Goal: Information Seeking & Learning: Learn about a topic

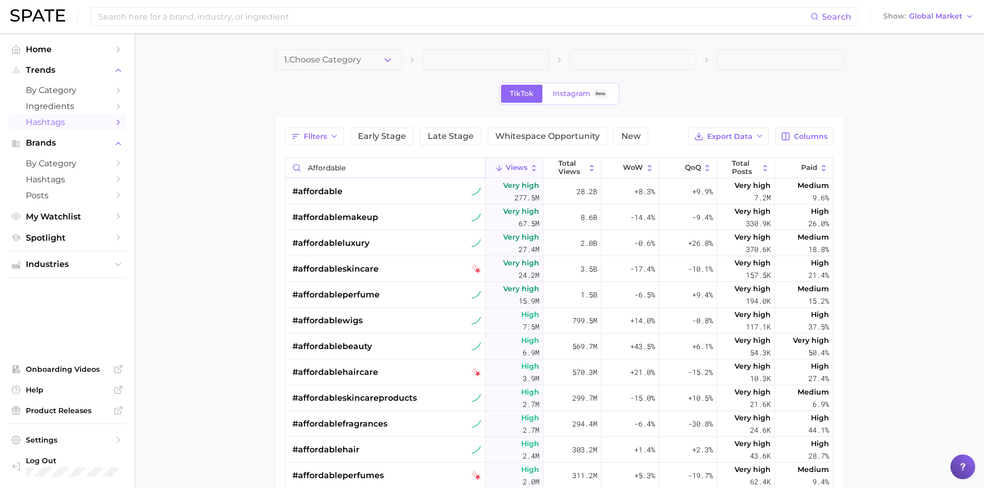
click at [402, 168] on input "affordable" at bounding box center [385, 168] width 199 height 20
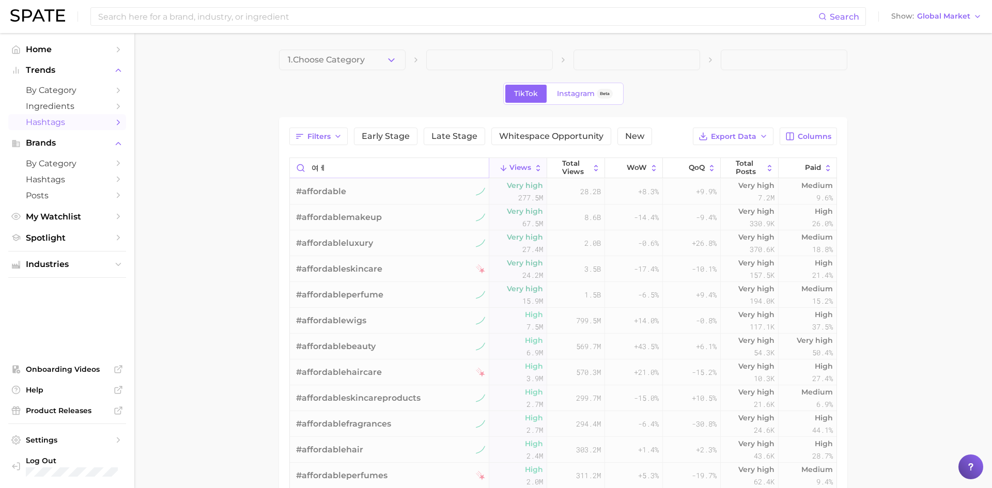
type input "여"
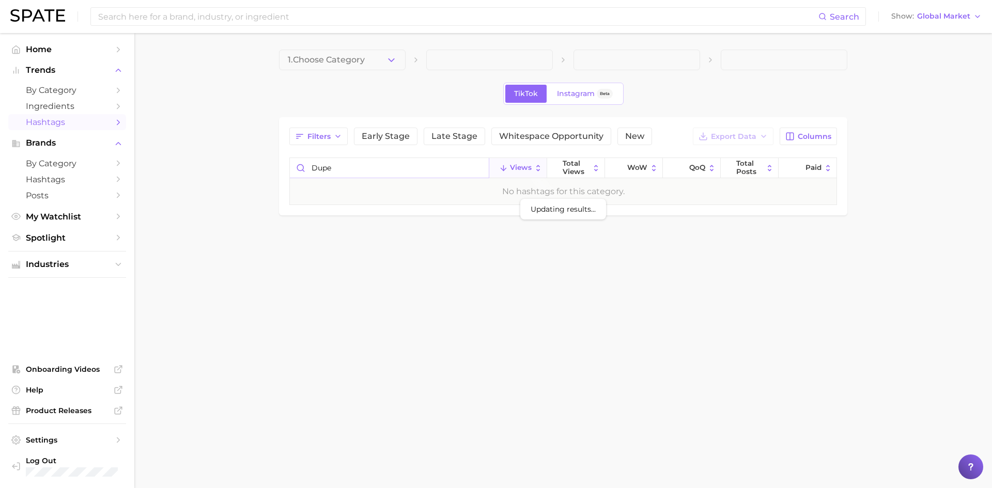
click at [398, 167] on input "dupe" at bounding box center [389, 168] width 199 height 20
type input "p"
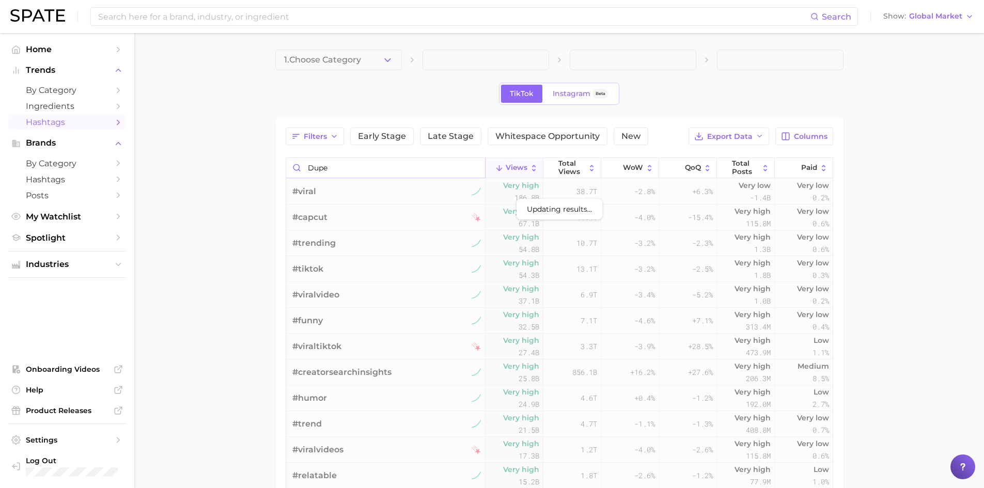
type input "dupe"
click at [385, 155] on div "Filters Early Stage Late Stage Whitespace Opportunity New Export Data Columns U…" at bounding box center [560, 387] width 548 height 518
click at [382, 168] on input "dupe" at bounding box center [385, 168] width 199 height 20
click at [300, 168] on input "dupe" at bounding box center [385, 168] width 199 height 20
click at [296, 168] on input "dupe" at bounding box center [385, 168] width 199 height 20
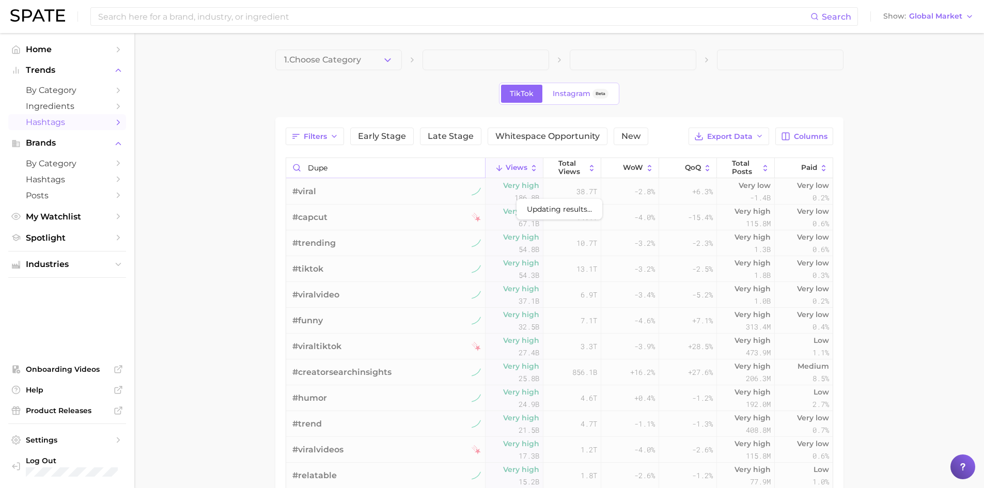
click at [296, 168] on input "dupe" at bounding box center [385, 168] width 199 height 20
click at [323, 166] on input "dupe" at bounding box center [385, 168] width 199 height 20
click at [327, 166] on input "dupe" at bounding box center [385, 168] width 199 height 20
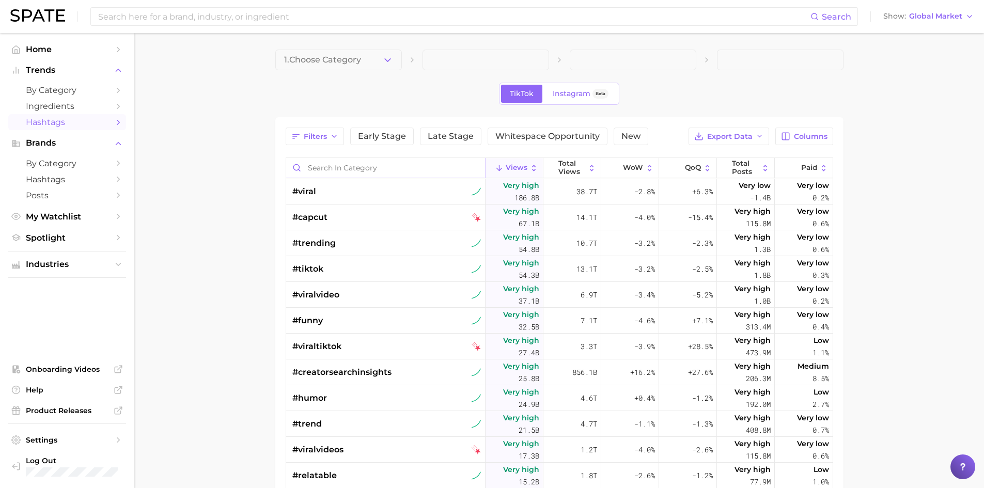
click at [356, 168] on input "Search in category" at bounding box center [385, 168] width 199 height 20
type input "s"
type input "D"
type input "d"
type input "ㅇ"
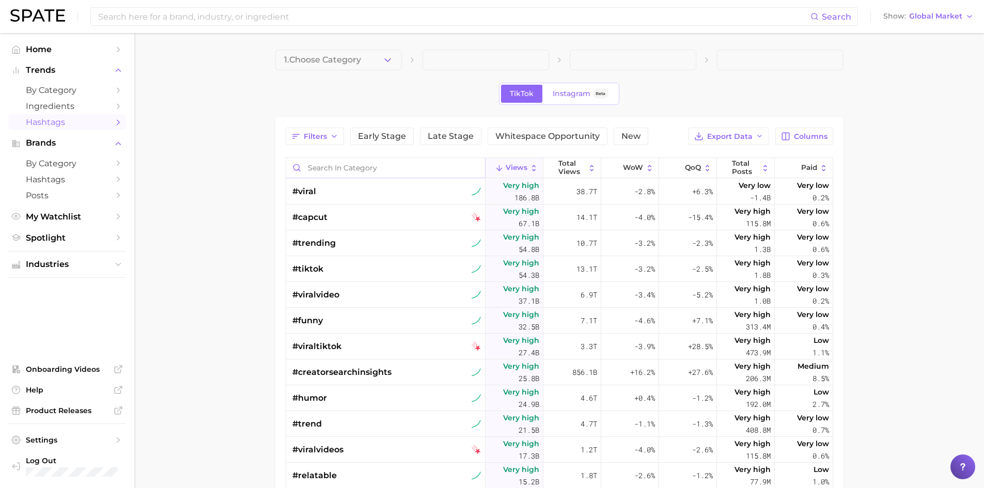
type input "d"
type input "D"
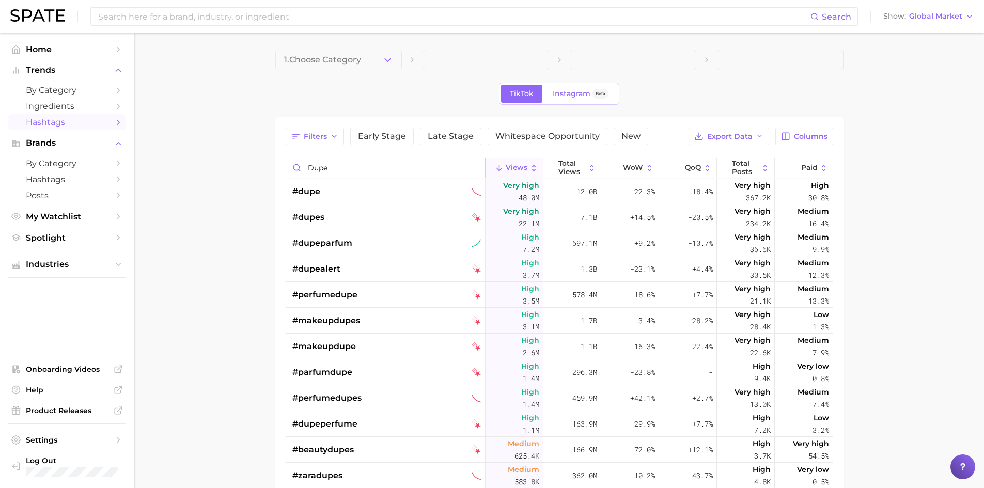
type input "dupe"
click at [520, 193] on span "48.0m" at bounding box center [529, 198] width 21 height 12
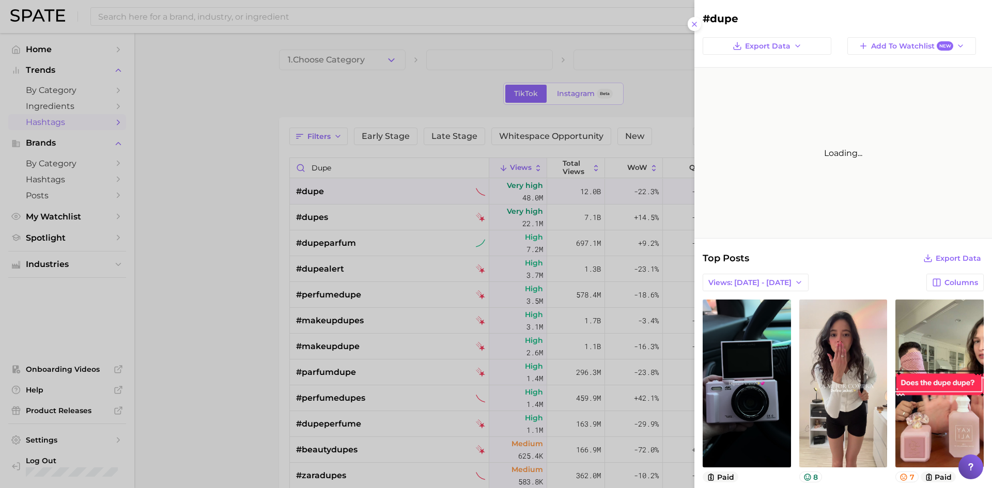
click at [344, 316] on div at bounding box center [496, 244] width 992 height 488
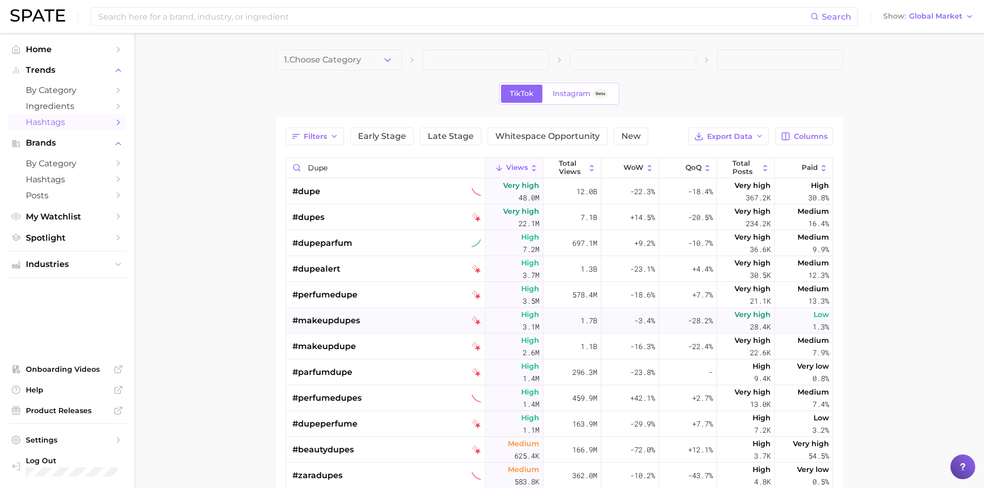
click at [332, 321] on span "#makeupdupes" at bounding box center [326, 321] width 68 height 12
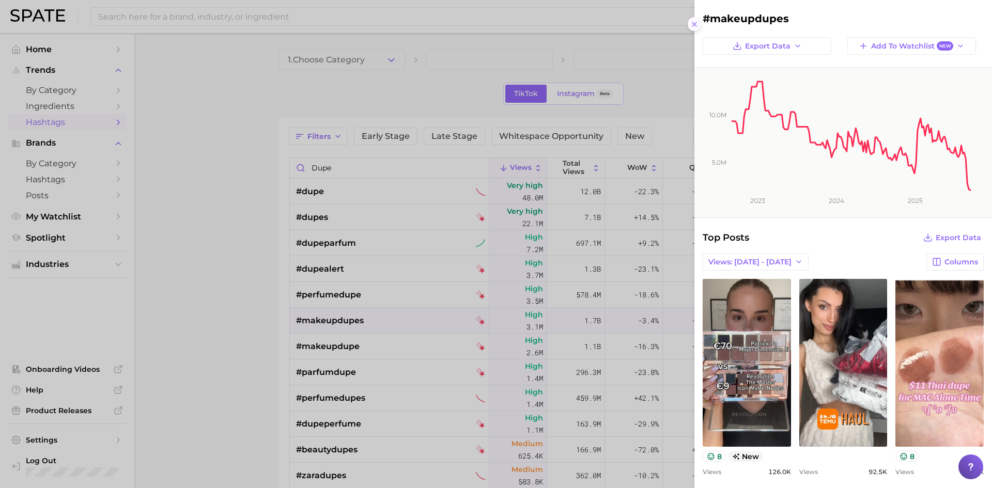
click at [697, 27] on icon at bounding box center [694, 24] width 8 height 8
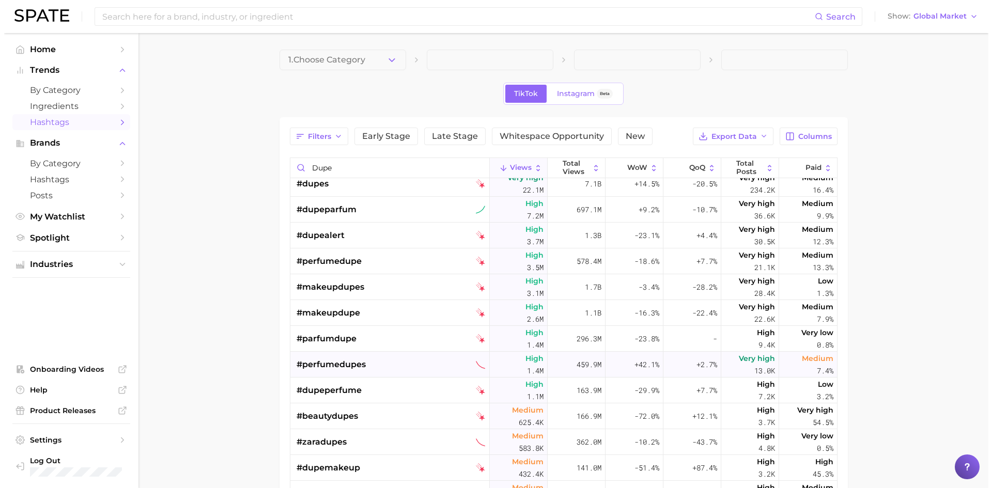
scroll to position [52, 0]
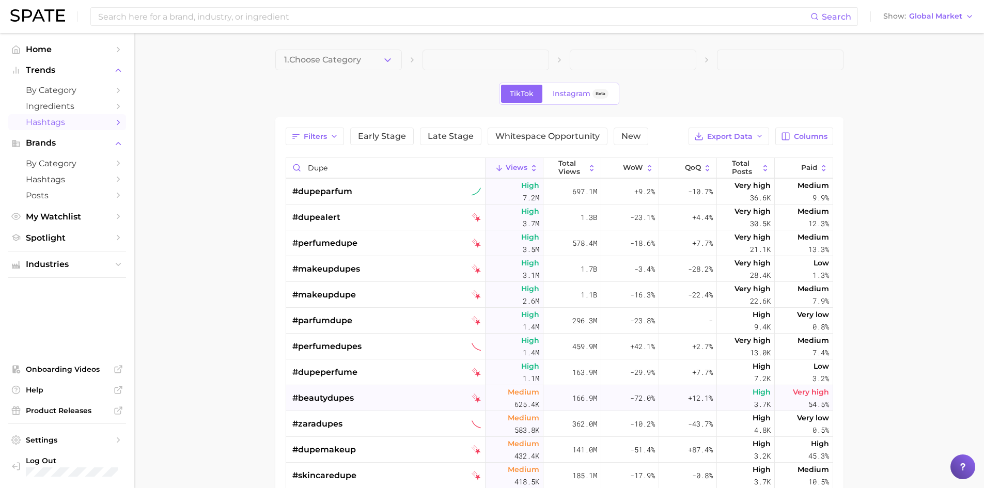
click at [403, 395] on div "#beautydupes" at bounding box center [386, 398] width 189 height 26
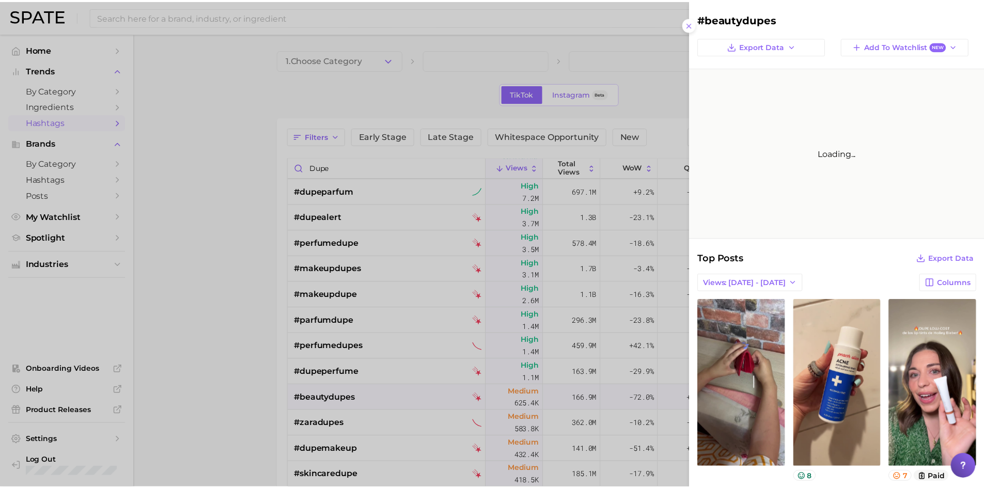
scroll to position [0, 0]
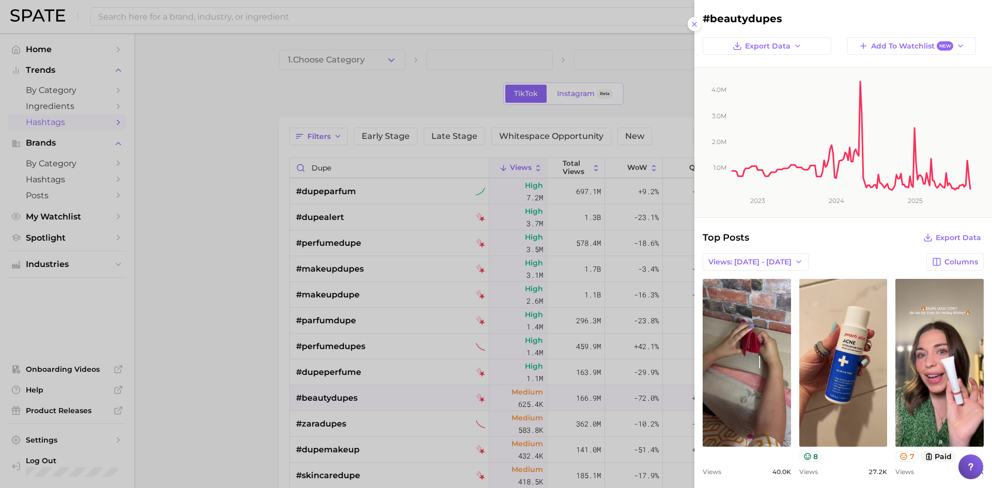
click at [236, 358] on div at bounding box center [496, 244] width 992 height 488
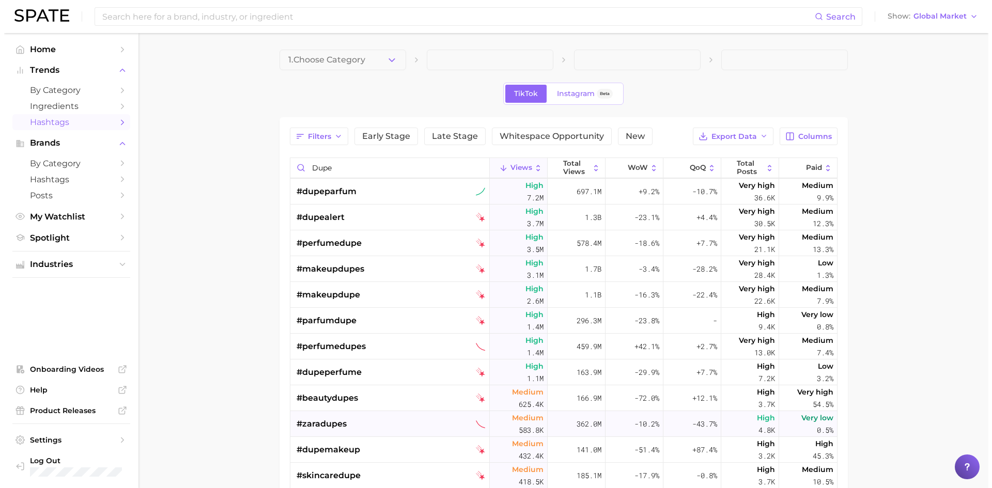
scroll to position [103, 0]
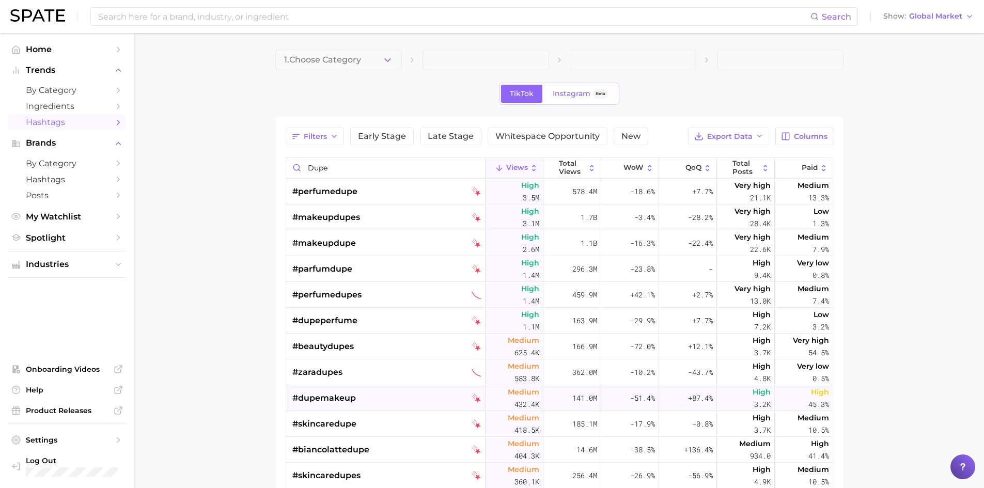
click at [391, 393] on div "#dupemakeup" at bounding box center [386, 398] width 189 height 26
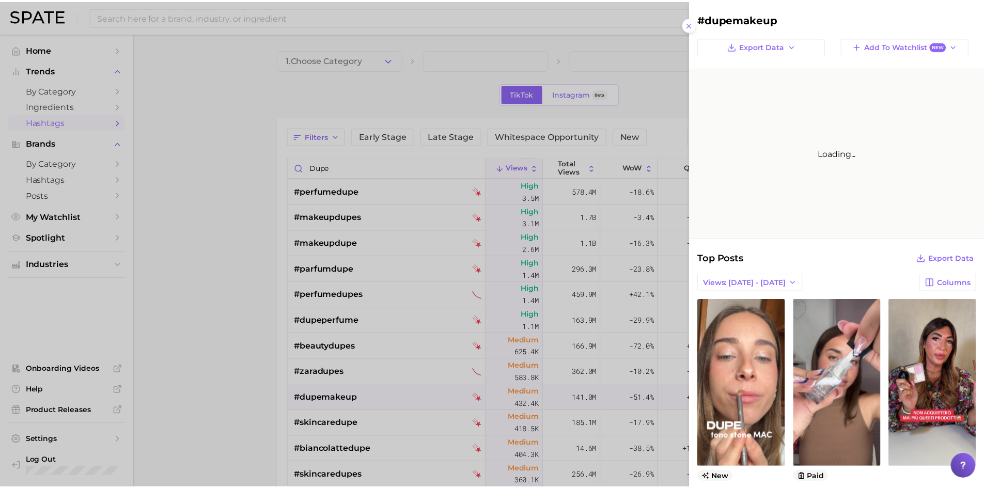
scroll to position [0, 0]
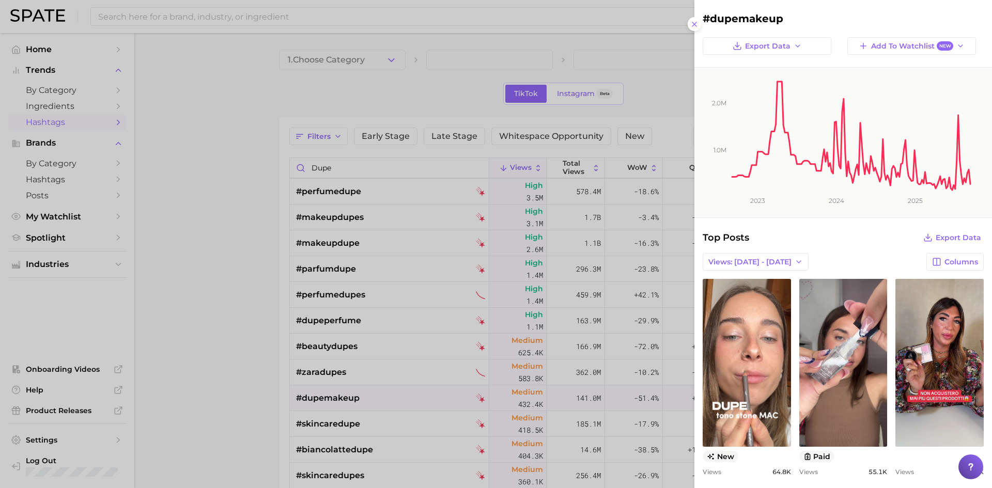
click at [233, 334] on div at bounding box center [496, 244] width 992 height 488
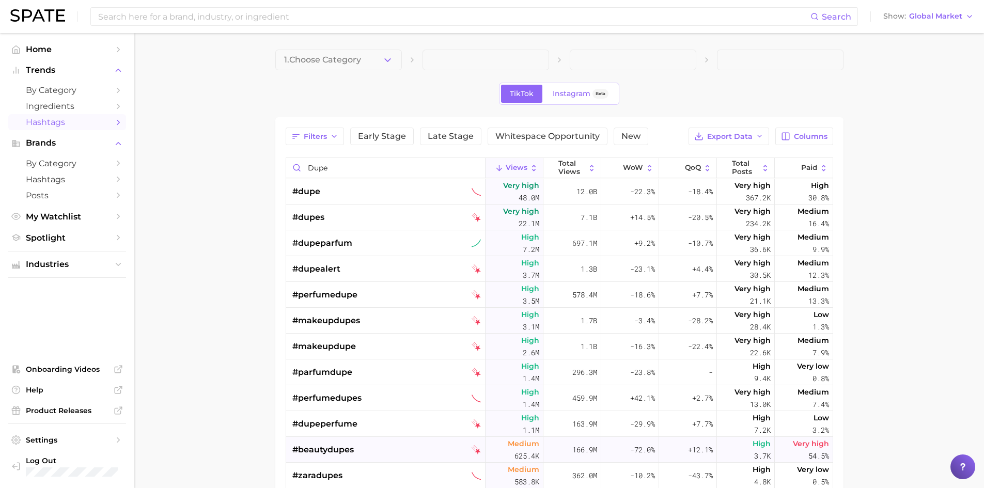
click at [395, 447] on div "#beautydupes" at bounding box center [386, 450] width 189 height 26
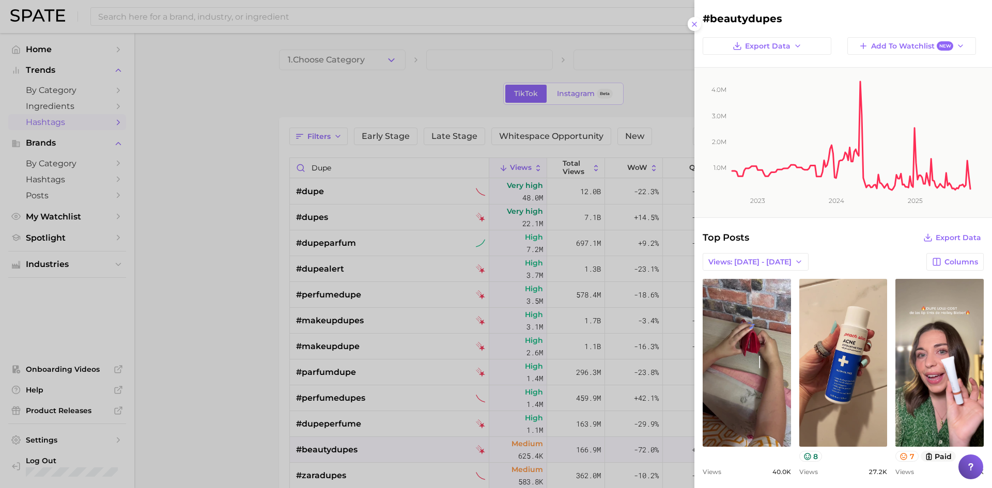
click at [242, 213] on div at bounding box center [496, 244] width 992 height 488
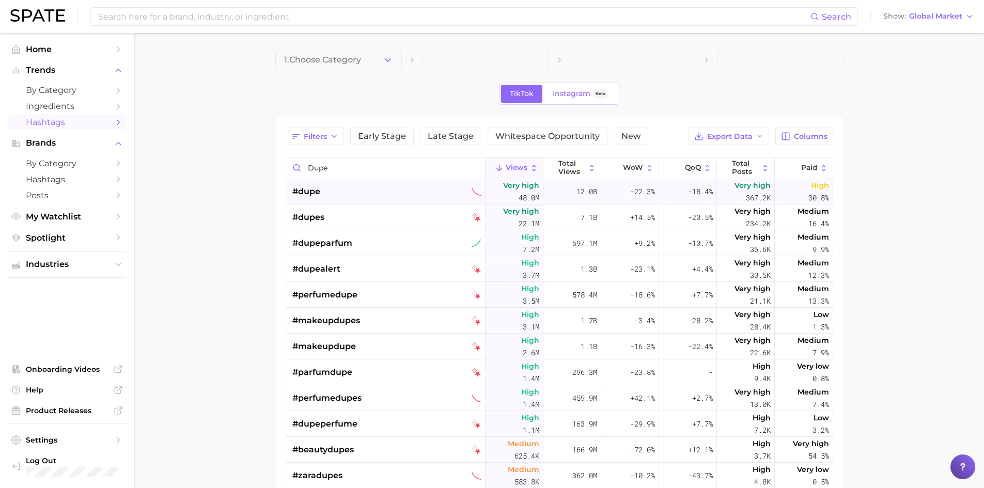
click at [403, 191] on div "#dupe" at bounding box center [386, 192] width 189 height 26
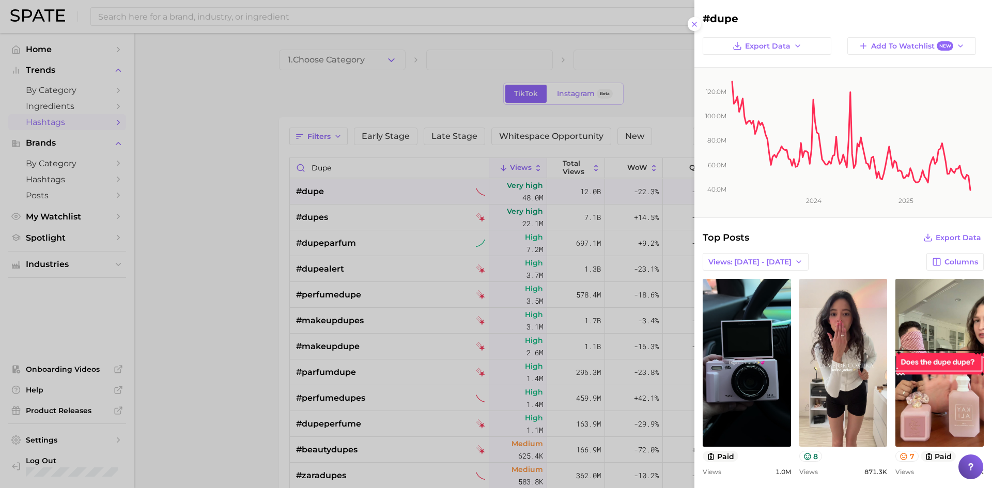
click at [230, 191] on div at bounding box center [496, 244] width 992 height 488
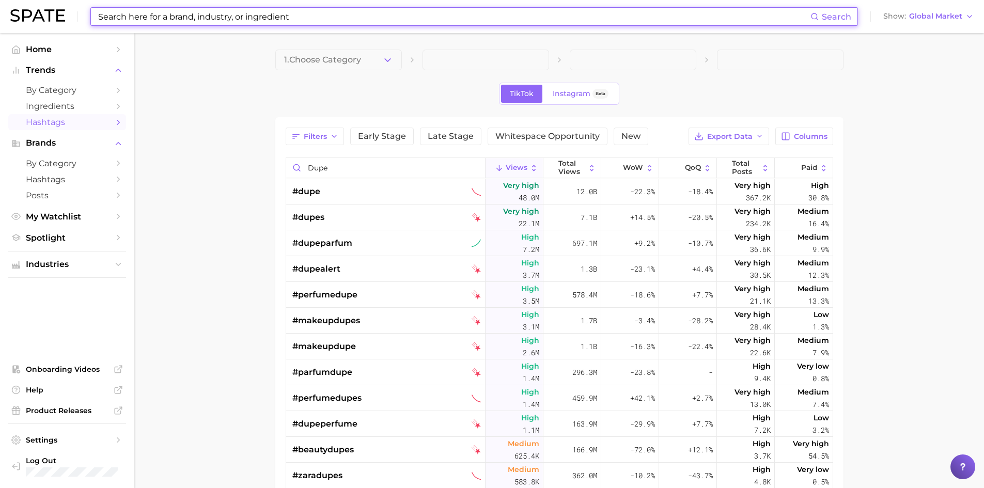
click at [439, 12] on input at bounding box center [453, 17] width 713 height 18
click at [584, 96] on span "Instagram" at bounding box center [572, 93] width 38 height 9
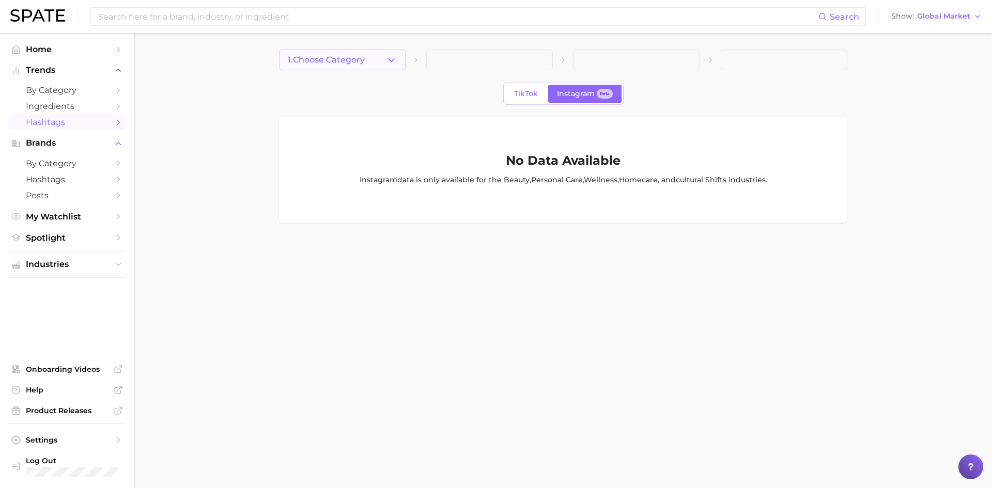
click at [332, 63] on span "1. Choose Category" at bounding box center [326, 59] width 77 height 9
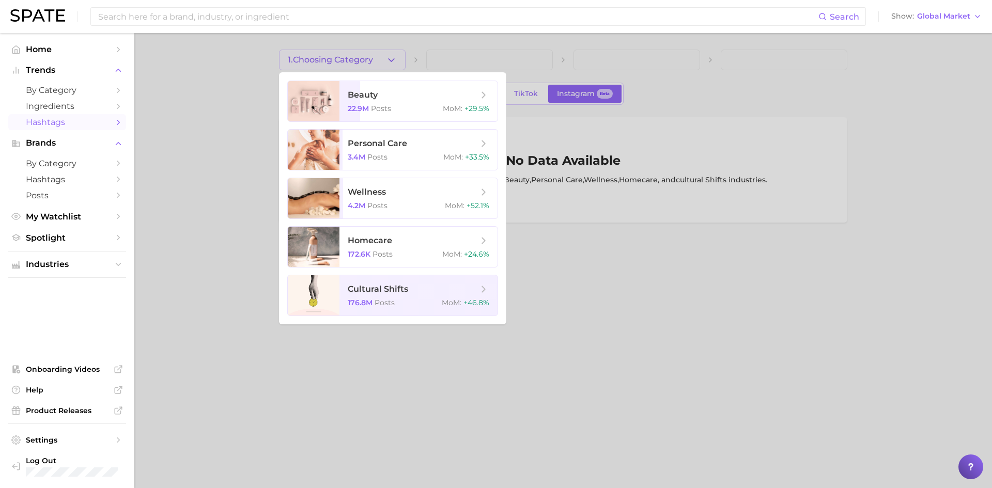
click at [636, 199] on div at bounding box center [496, 244] width 992 height 488
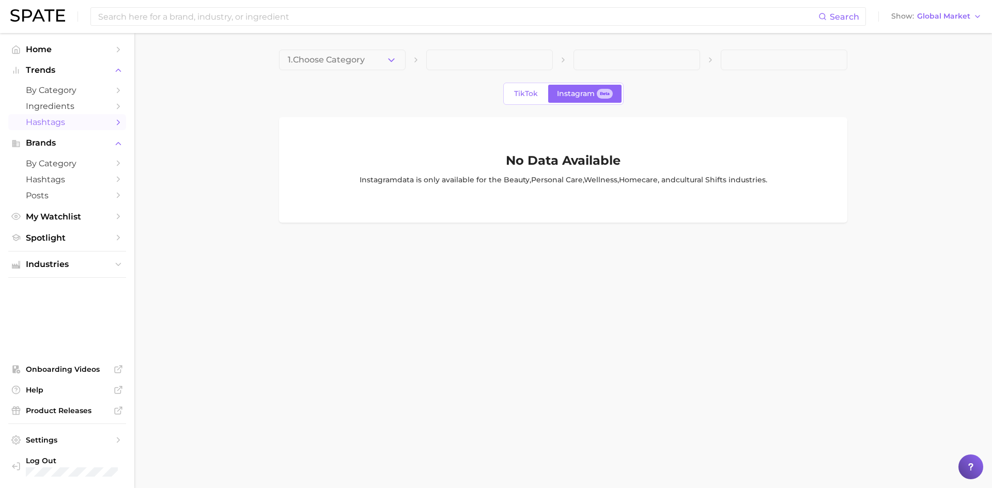
click at [110, 123] on link "Hashtags" at bounding box center [67, 122] width 118 height 16
click at [89, 122] on span "Hashtags" at bounding box center [67, 122] width 83 height 10
click at [88, 70] on span "Trends" at bounding box center [67, 70] width 83 height 9
click at [92, 75] on span "Trends" at bounding box center [67, 70] width 83 height 9
click at [99, 96] on link "by Category" at bounding box center [67, 90] width 118 height 16
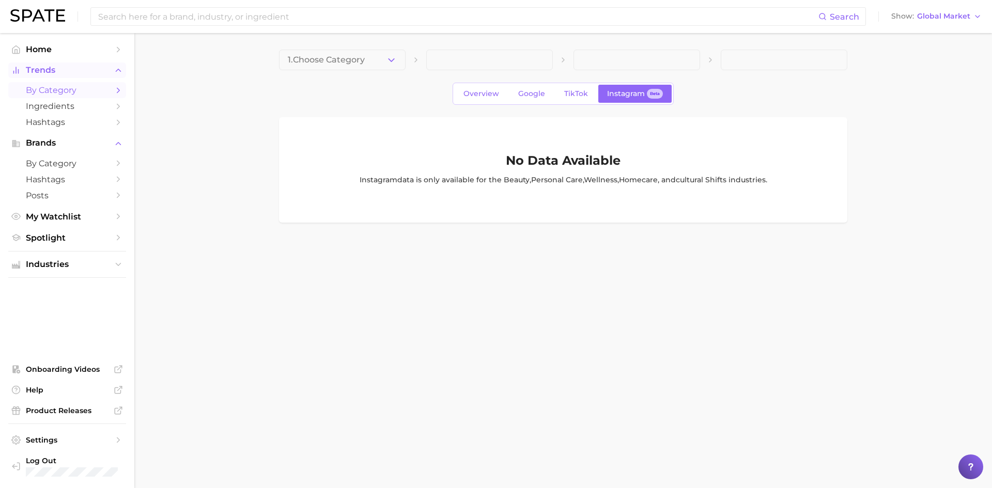
click at [69, 70] on span "Trends" at bounding box center [67, 70] width 83 height 9
click at [58, 75] on button "Trends" at bounding box center [67, 70] width 118 height 15
click at [65, 126] on span "Hashtags" at bounding box center [67, 122] width 83 height 10
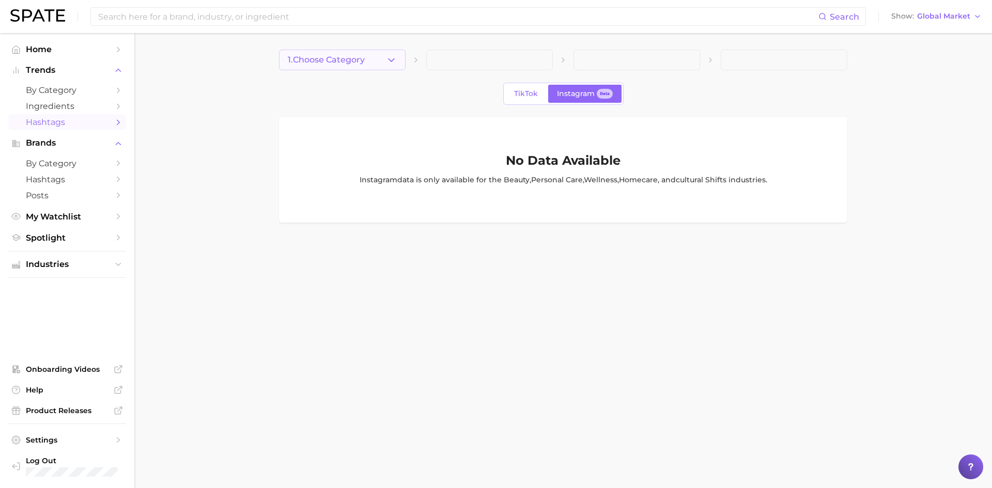
click at [370, 56] on button "1. Choose Category" at bounding box center [342, 60] width 127 height 21
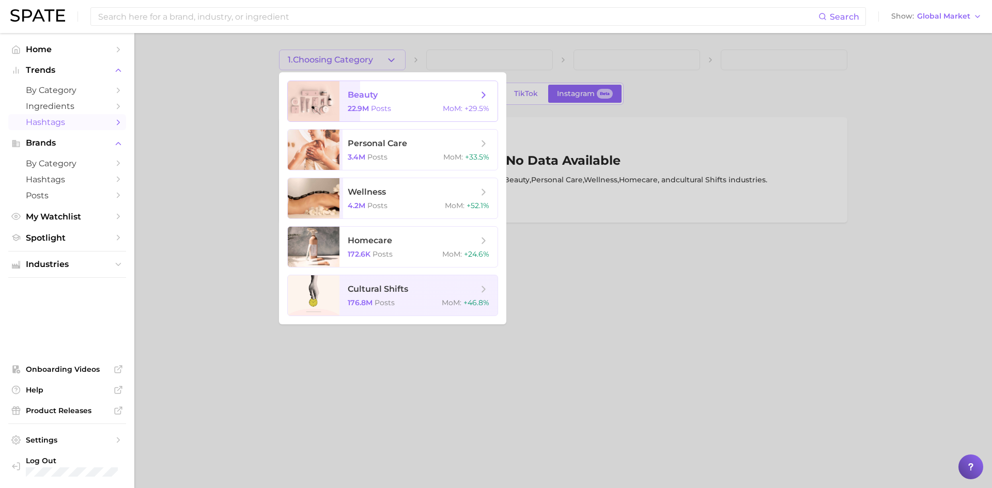
click at [372, 88] on span "beauty 22.9m Posts MoM : +29.5%" at bounding box center [418, 101] width 158 height 40
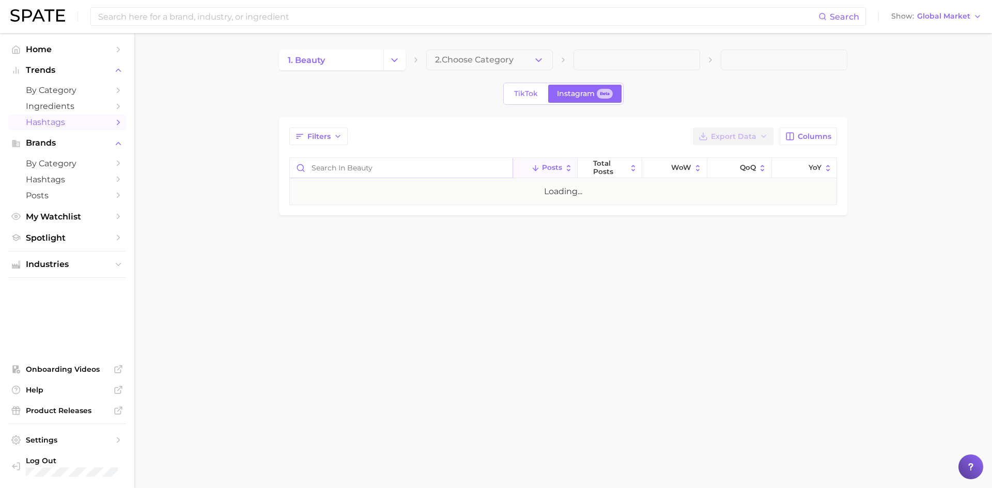
click at [391, 158] on input "Search in beauty" at bounding box center [401, 168] width 223 height 20
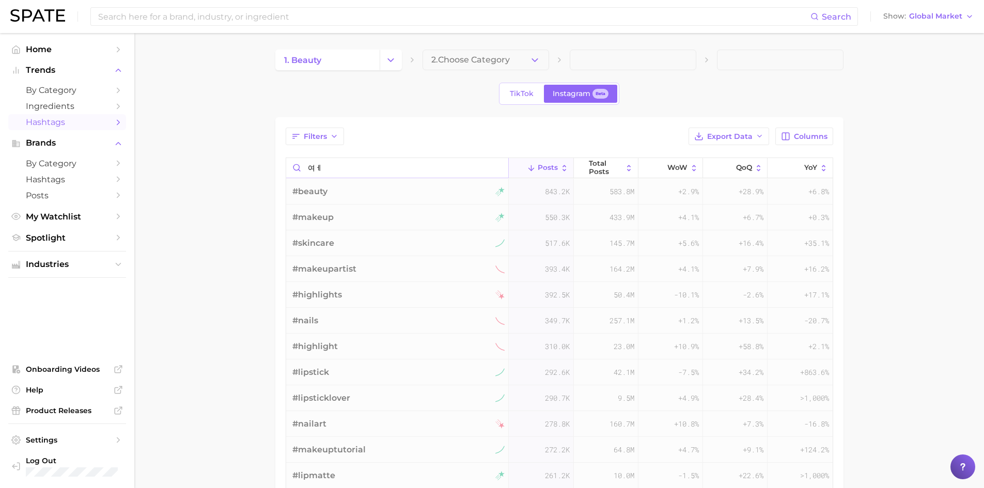
type input "여"
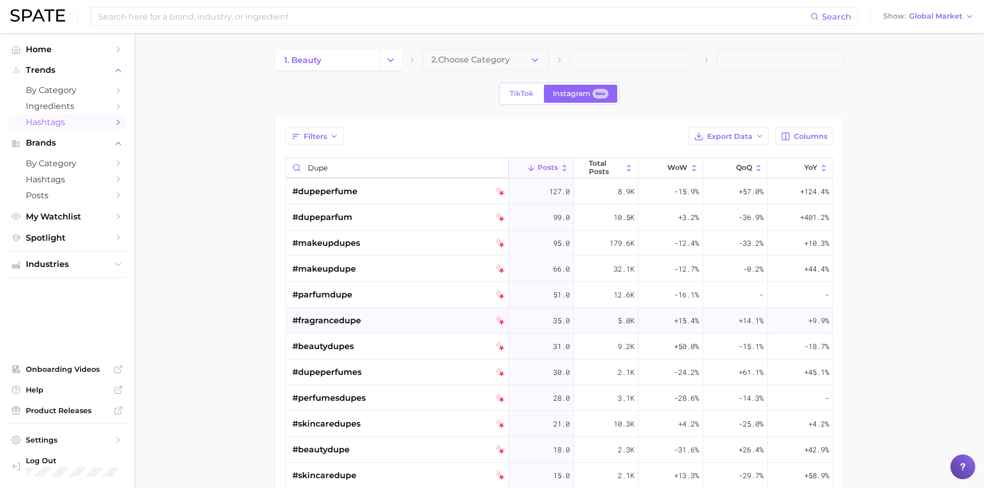
scroll to position [103, 0]
click at [422, 397] on div "#beautydupe" at bounding box center [398, 398] width 212 height 26
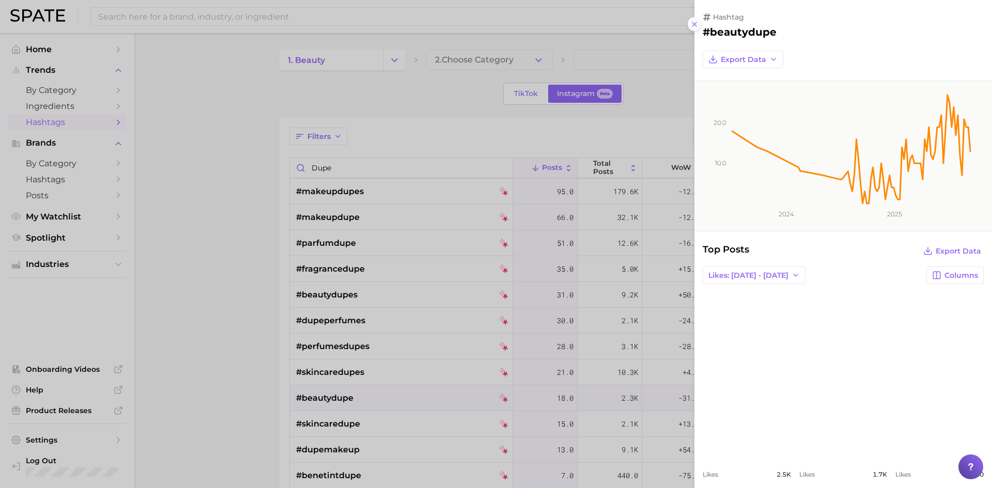
click at [689, 24] on button at bounding box center [695, 24] width 14 height 14
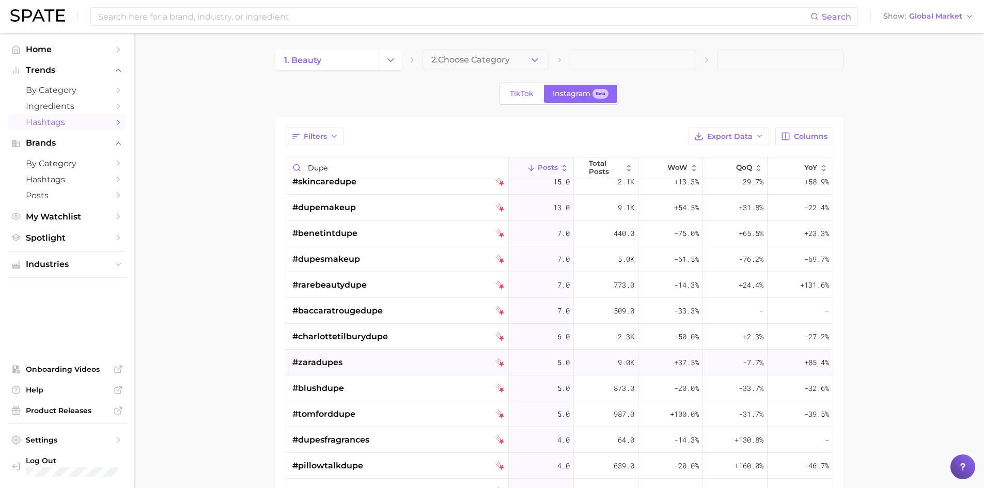
scroll to position [362, 0]
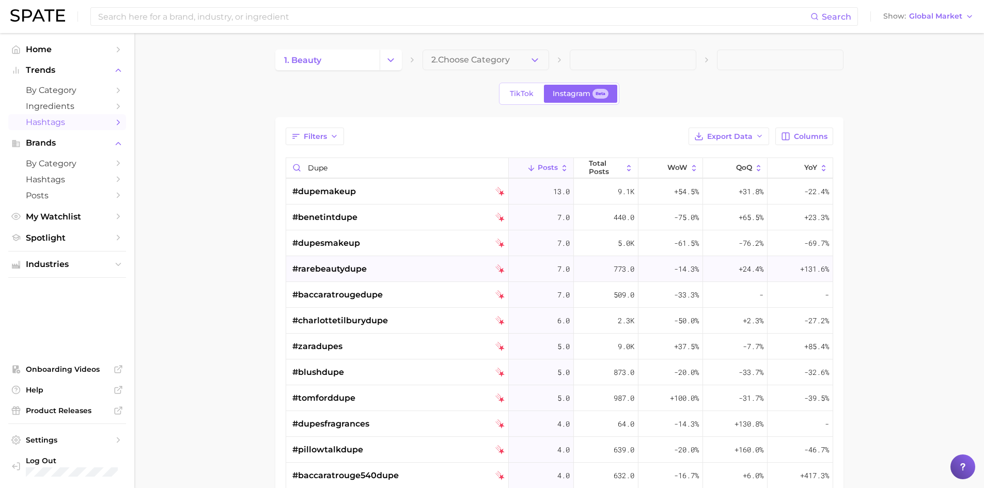
click at [422, 277] on div "#rarebeautydupe" at bounding box center [398, 269] width 212 height 26
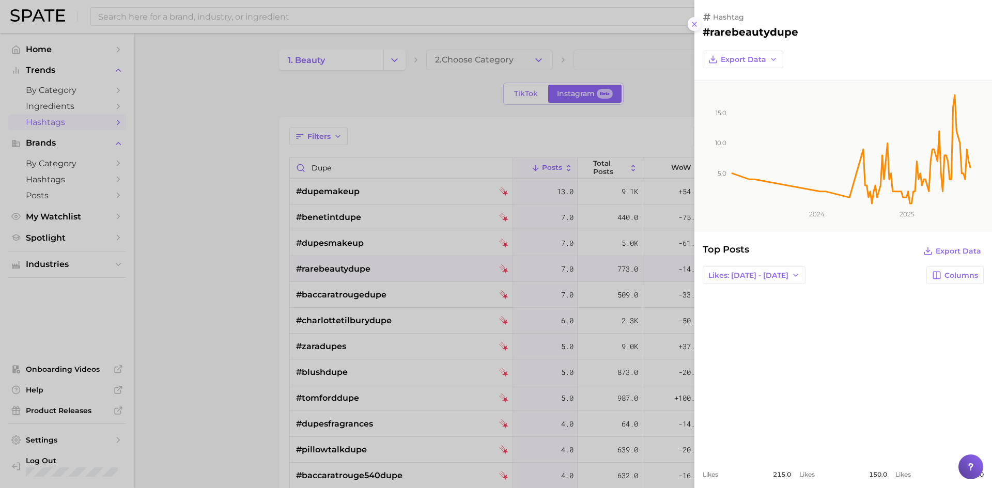
click at [696, 25] on line at bounding box center [694, 24] width 4 height 4
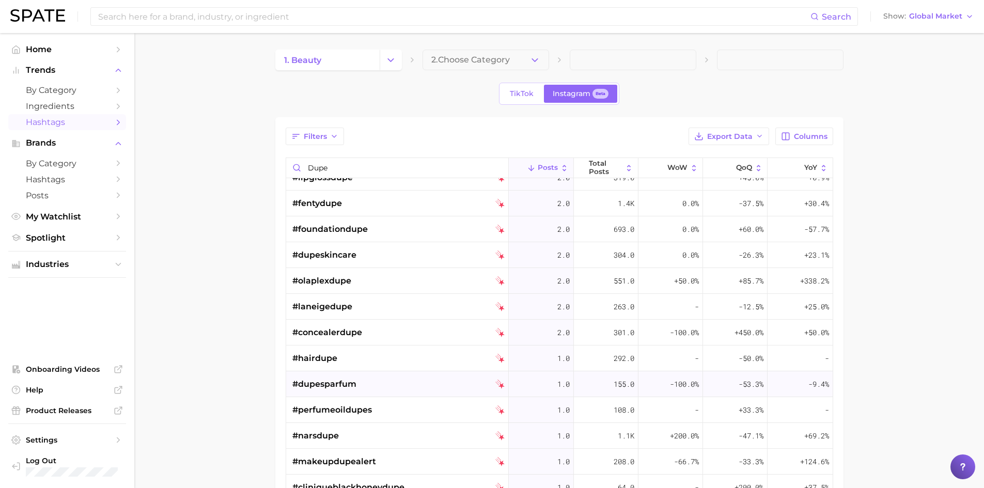
scroll to position [878, 0]
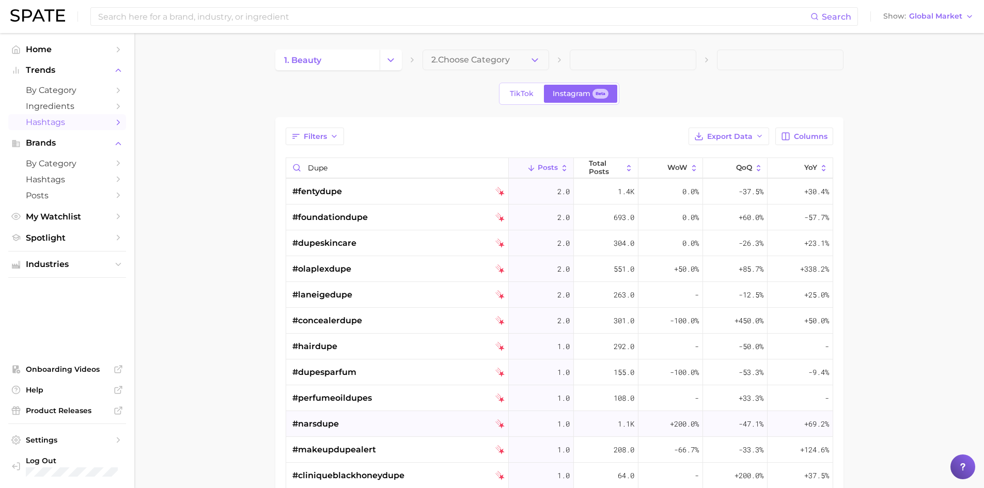
click at [428, 426] on div "#narsdupe" at bounding box center [398, 424] width 212 height 26
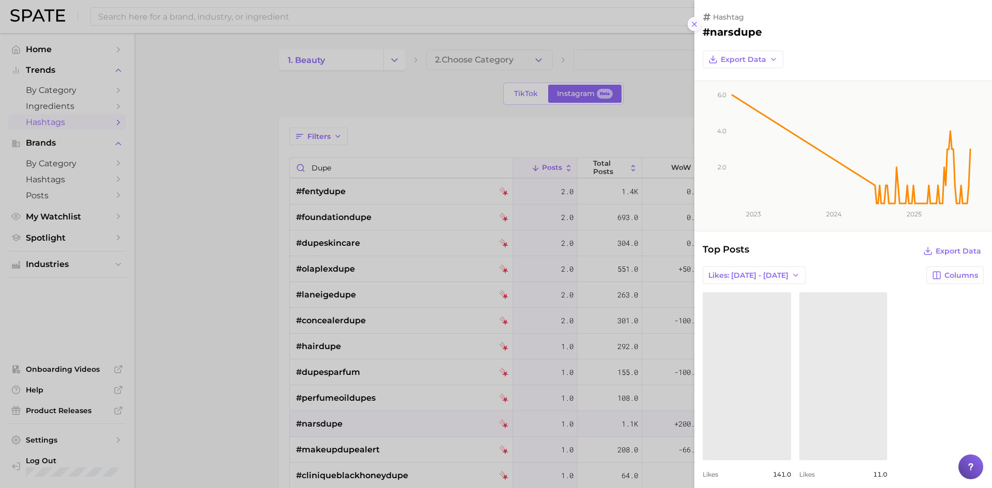
click at [694, 26] on icon at bounding box center [694, 24] width 8 height 8
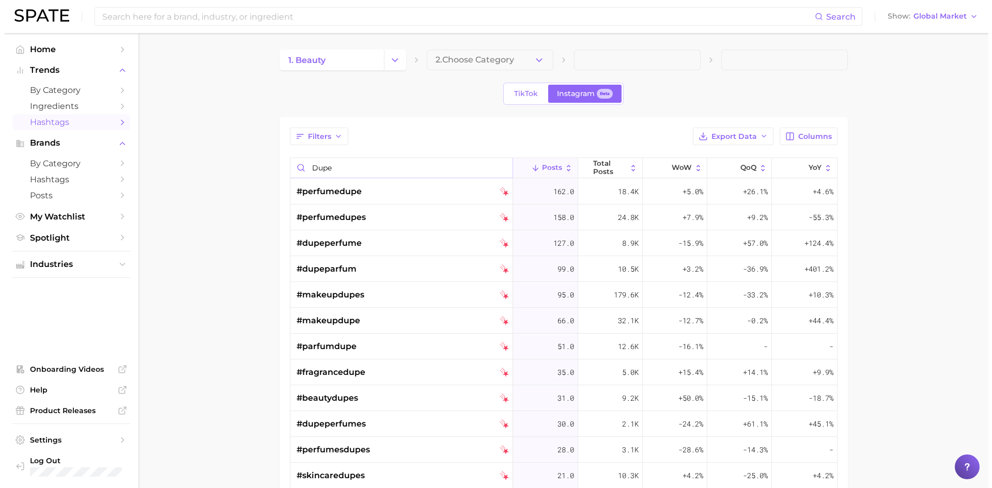
scroll to position [1, 0]
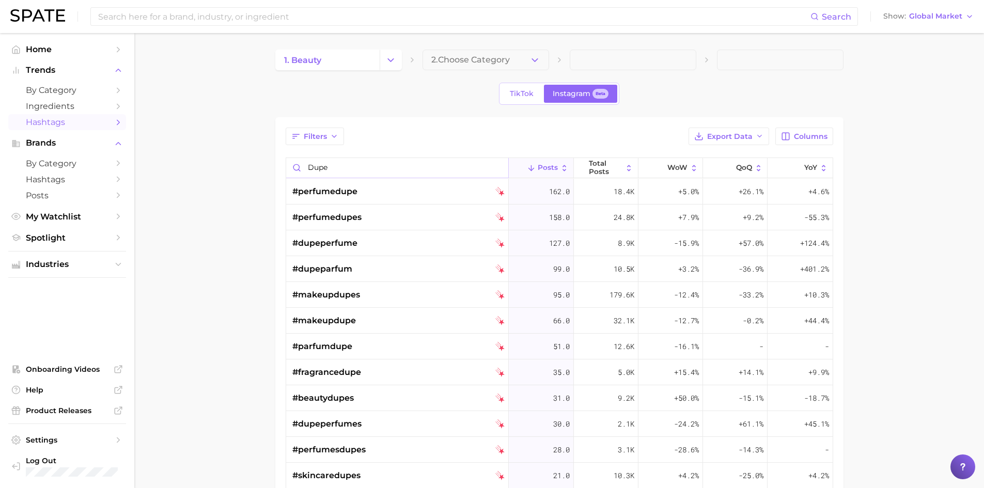
drag, startPoint x: 337, startPoint y: 173, endPoint x: 282, endPoint y: 176, distance: 55.9
click at [286, 176] on input "dupe" at bounding box center [397, 168] width 223 height 20
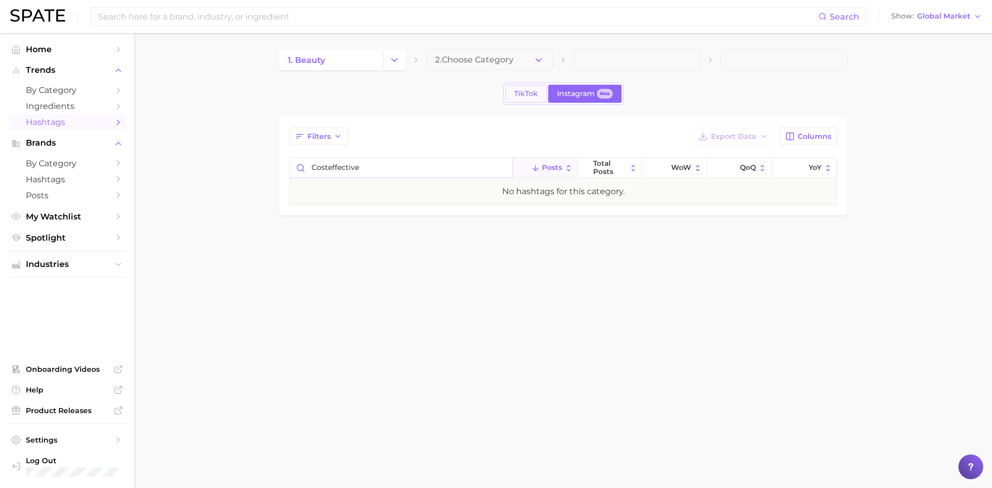
type input "costeffective"
click at [518, 92] on span "TikTok" at bounding box center [526, 93] width 24 height 9
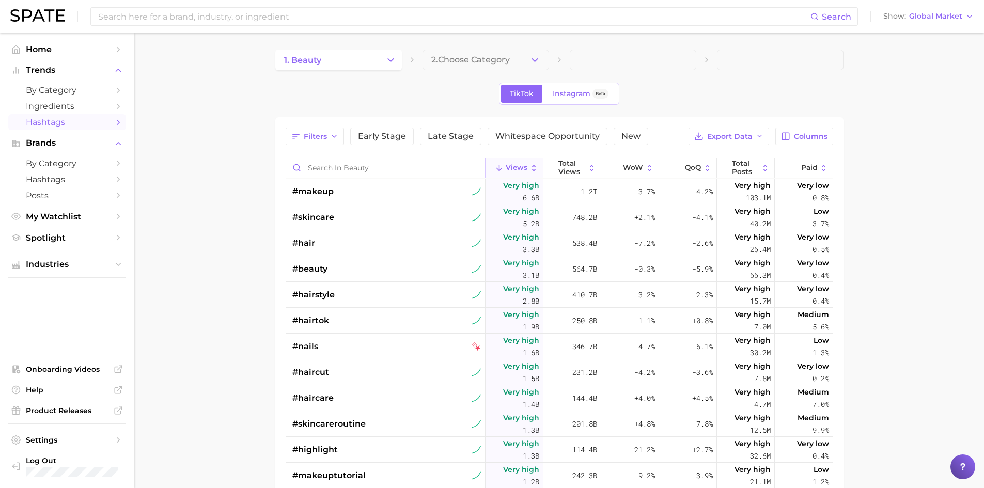
click at [396, 171] on input "Search in beauty" at bounding box center [385, 168] width 199 height 20
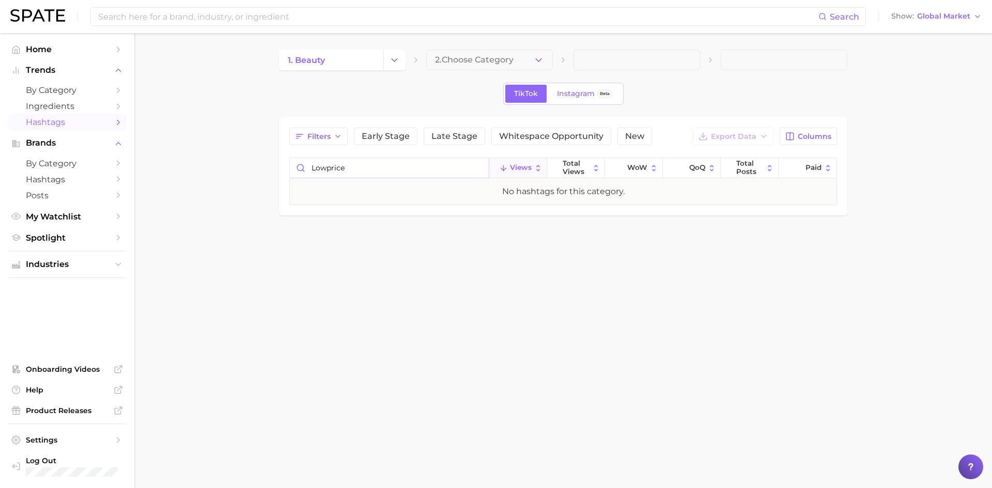
type input "lowprice"
click at [492, 70] on div "1. beauty 2. Choose Category TikTok Instagram Beta Filters Early Stage Late Sta…" at bounding box center [563, 133] width 568 height 166
click at [488, 65] on span "2. Choose Category" at bounding box center [474, 59] width 79 height 9
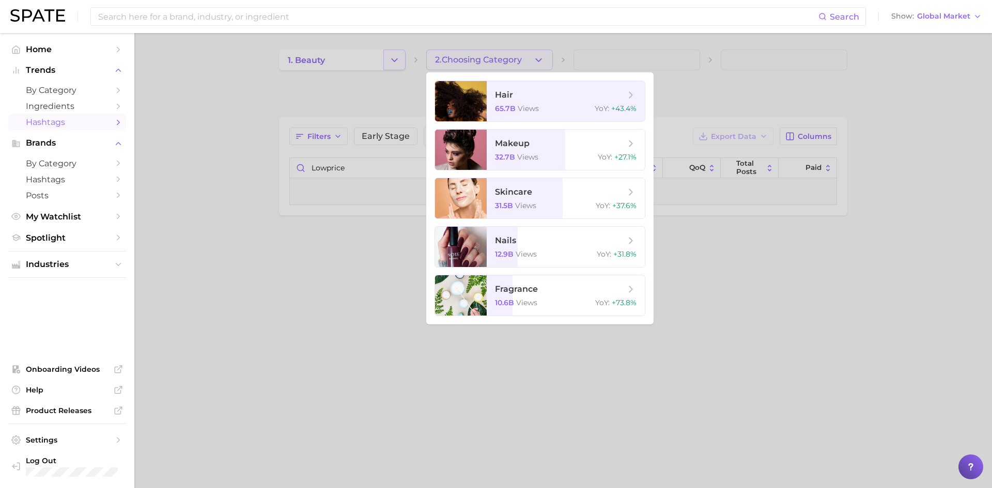
click at [386, 61] on div at bounding box center [496, 244] width 992 height 488
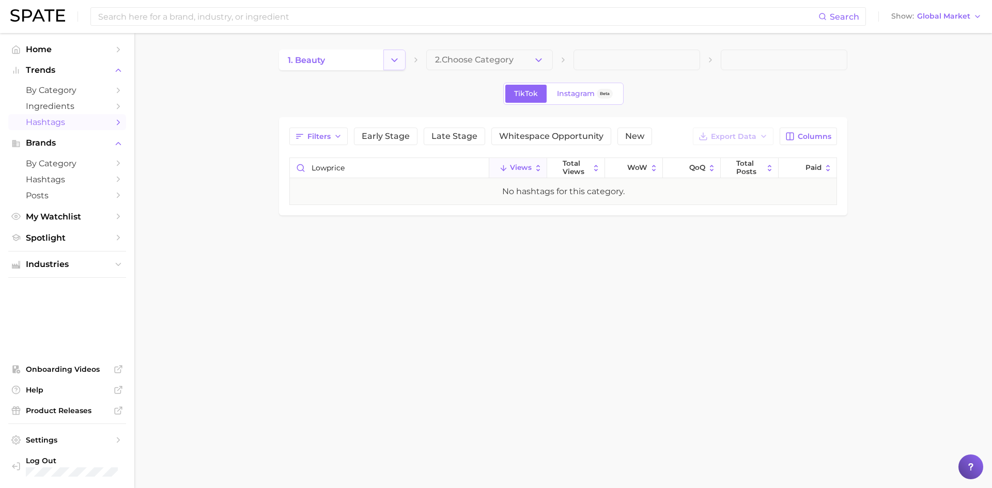
click at [398, 59] on icon "Change Category" at bounding box center [394, 60] width 11 height 11
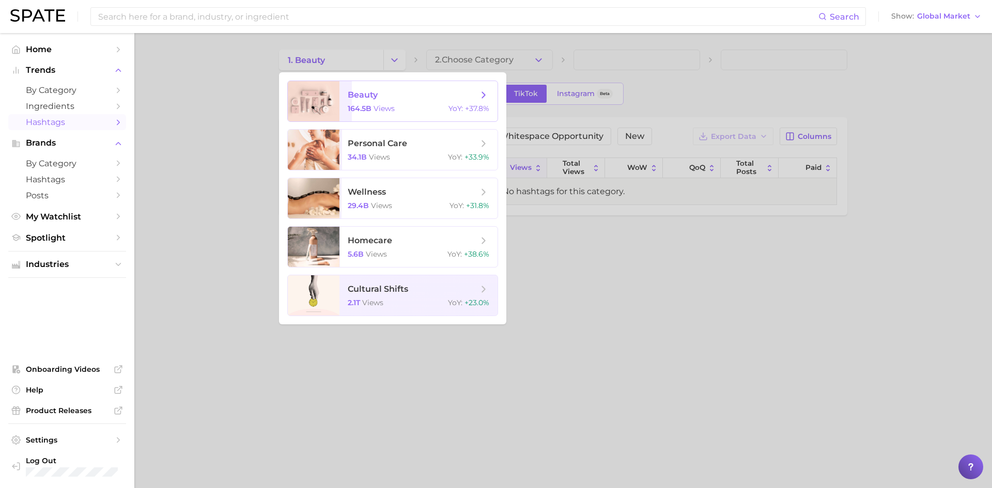
click at [424, 114] on span "beauty 164.5b views YoY : +37.8%" at bounding box center [418, 101] width 158 height 40
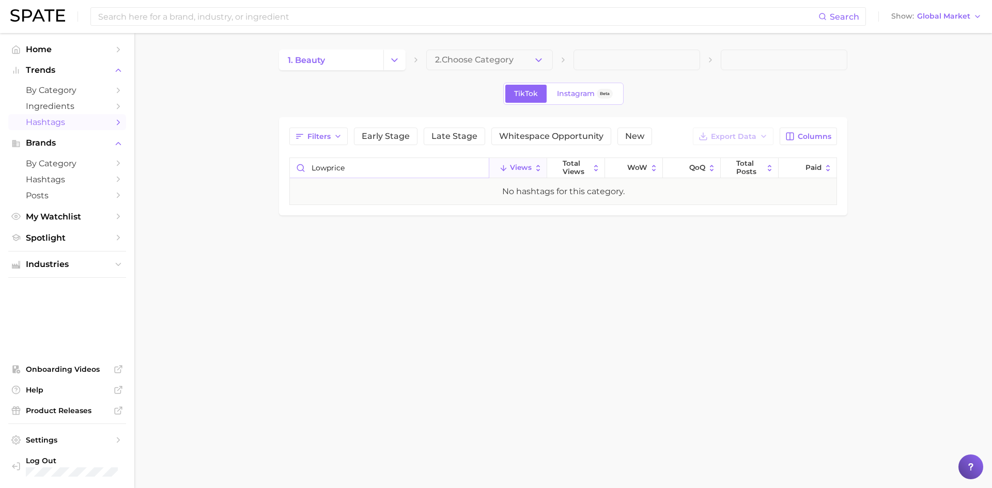
click at [393, 171] on input "lowprice" at bounding box center [389, 168] width 199 height 20
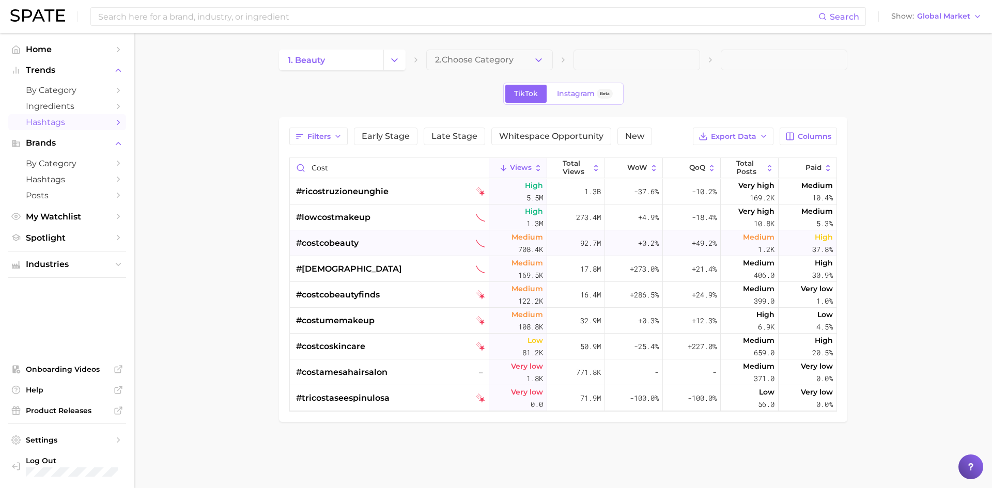
click at [386, 238] on div "#costcobeauty" at bounding box center [390, 243] width 189 height 26
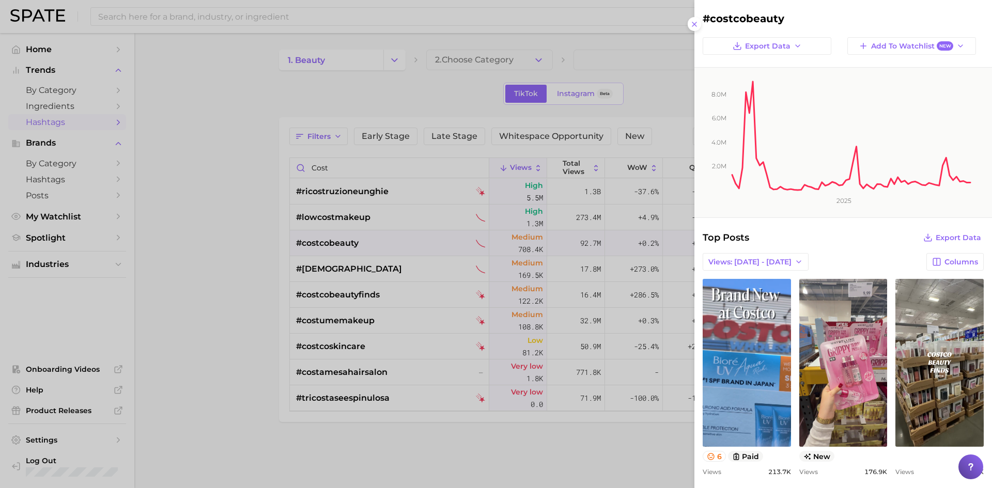
click at [333, 208] on div at bounding box center [496, 244] width 992 height 488
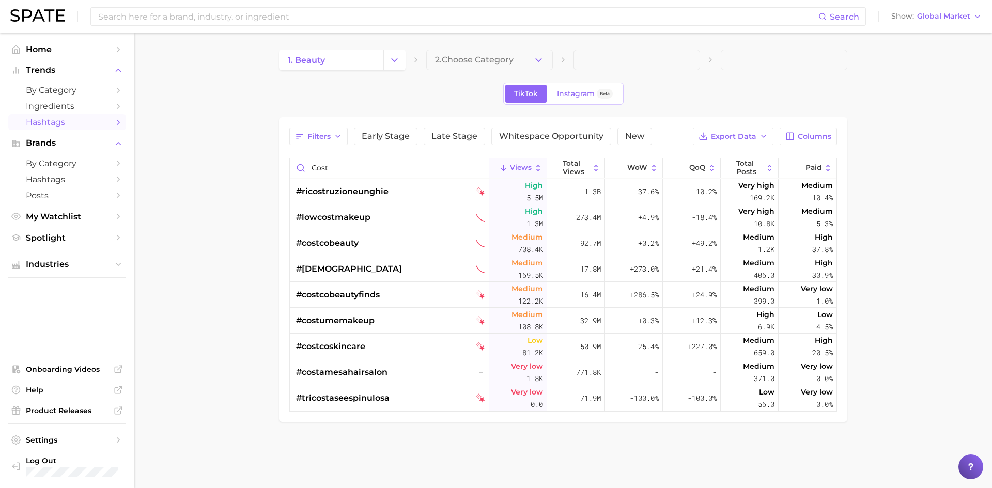
click at [347, 220] on span "#lowcostmakeup" at bounding box center [333, 217] width 74 height 12
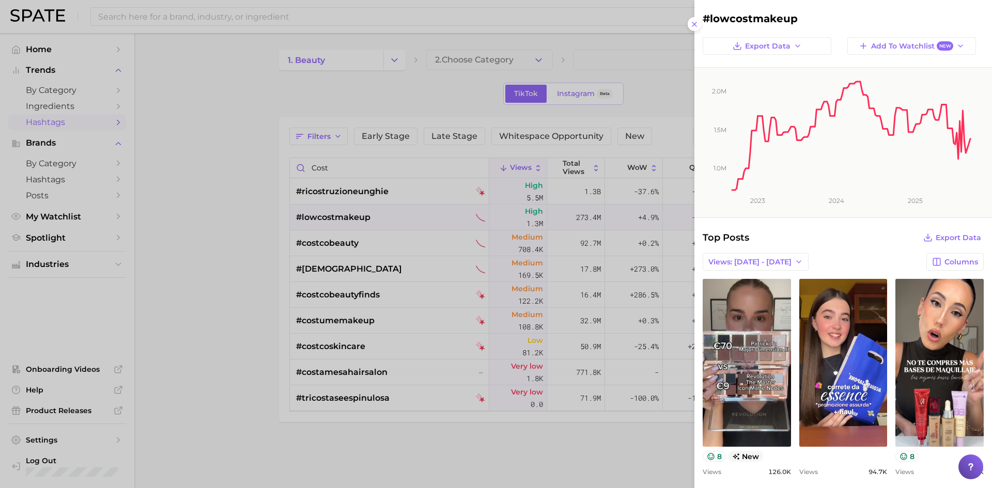
click at [258, 311] on div at bounding box center [496, 244] width 992 height 488
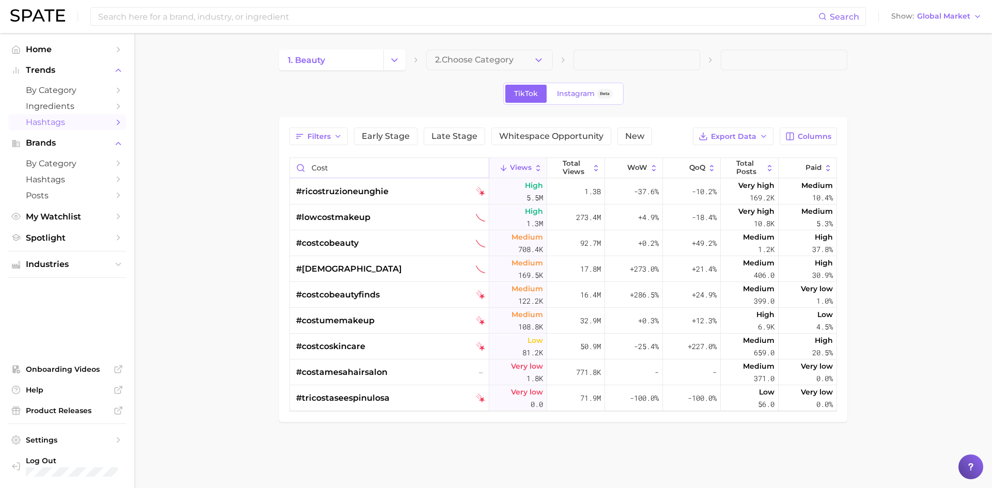
drag, startPoint x: 323, startPoint y: 171, endPoint x: 266, endPoint y: 171, distance: 57.3
click at [266, 171] on main "1. beauty 2. Choose Category TikTok Instagram Beta Filters Early Stage Late Sta…" at bounding box center [562, 253] width 857 height 441
drag, startPoint x: 333, startPoint y: 163, endPoint x: 188, endPoint y: 160, distance: 144.7
click at [199, 161] on main "1. beauty 2. Choose Category TikTok Instagram Beta Filters Early Stage Late Sta…" at bounding box center [562, 253] width 857 height 441
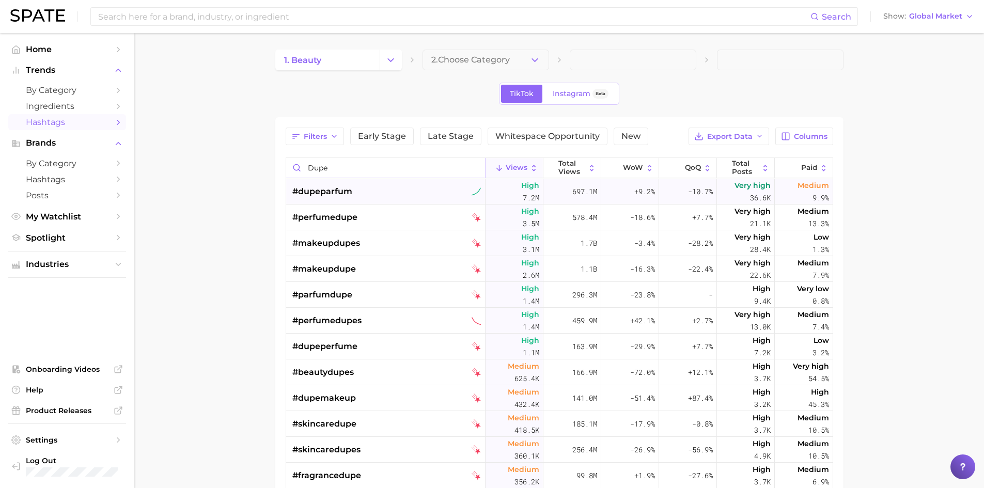
type input "dupe"
click at [417, 187] on div "#dupeparfum" at bounding box center [386, 192] width 189 height 26
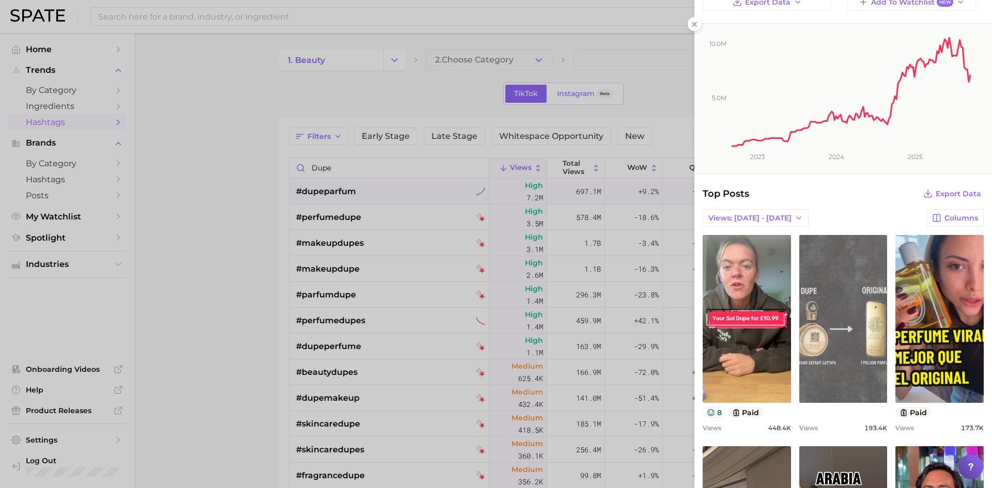
scroll to position [103, 0]
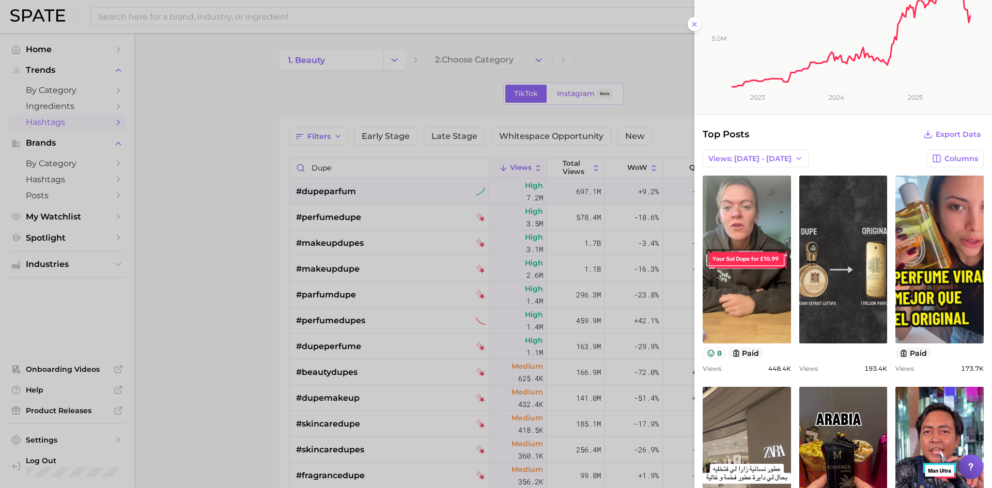
drag, startPoint x: 244, startPoint y: 249, endPoint x: 250, endPoint y: 245, distance: 7.0
click at [244, 249] on div at bounding box center [496, 244] width 992 height 488
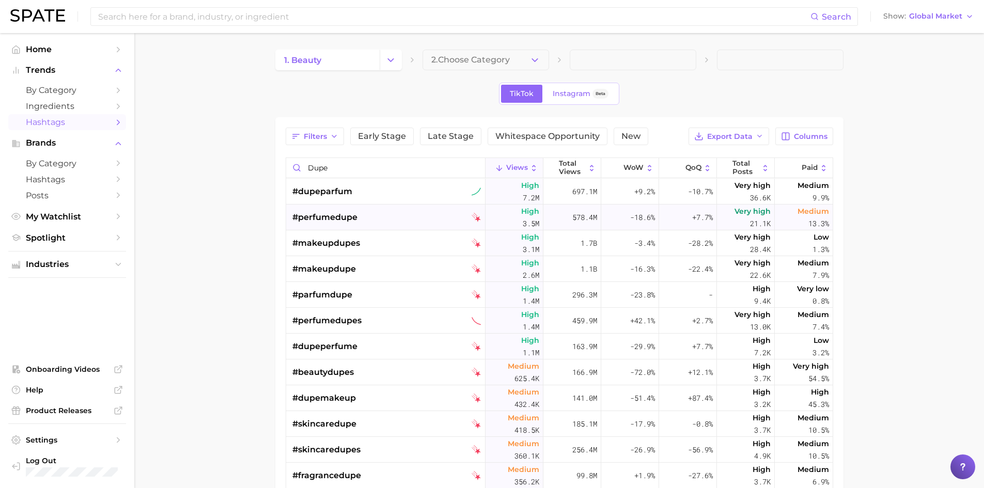
click at [349, 215] on span "#perfumedupe" at bounding box center [324, 217] width 65 height 12
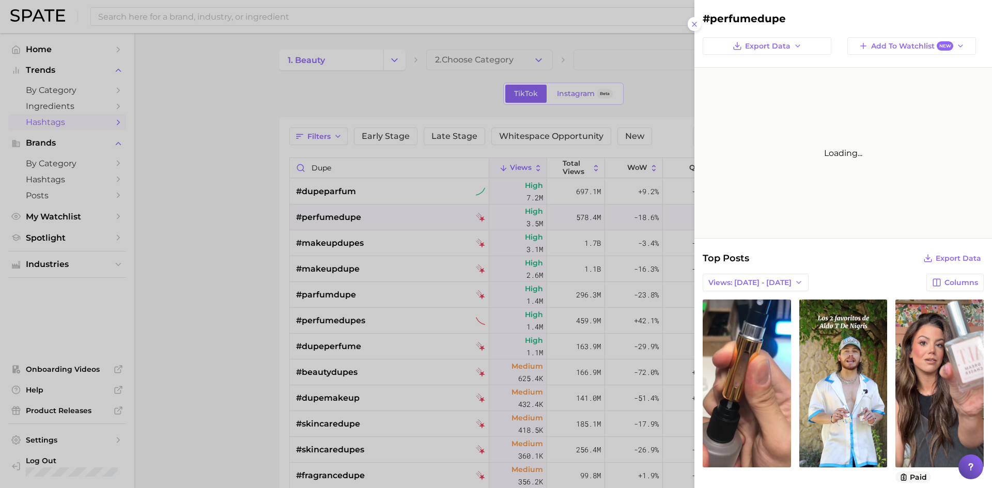
scroll to position [0, 0]
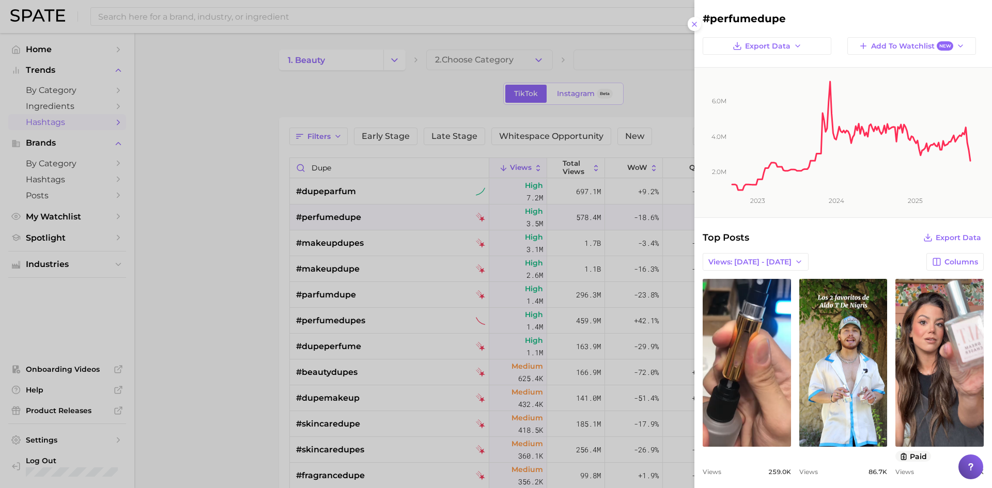
click at [697, 22] on icon at bounding box center [694, 24] width 8 height 8
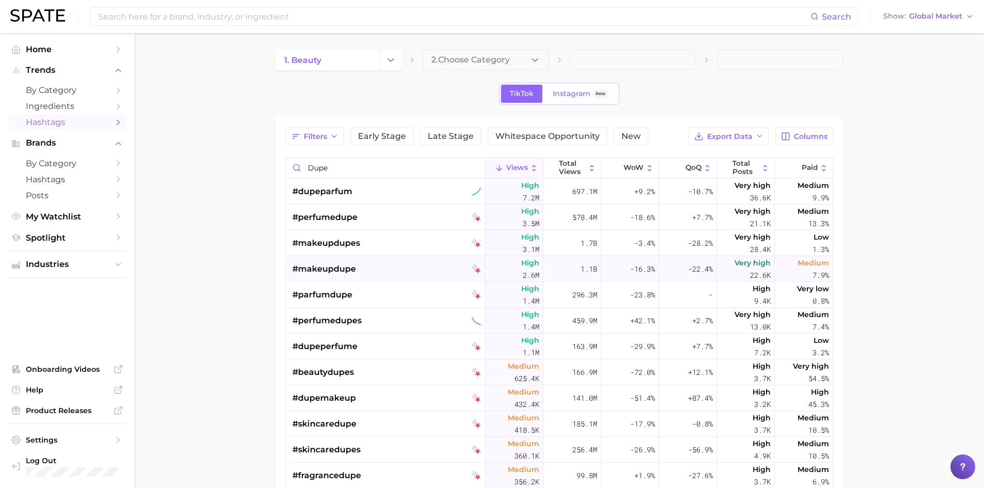
click at [427, 269] on div "#makeupdupe" at bounding box center [386, 269] width 189 height 26
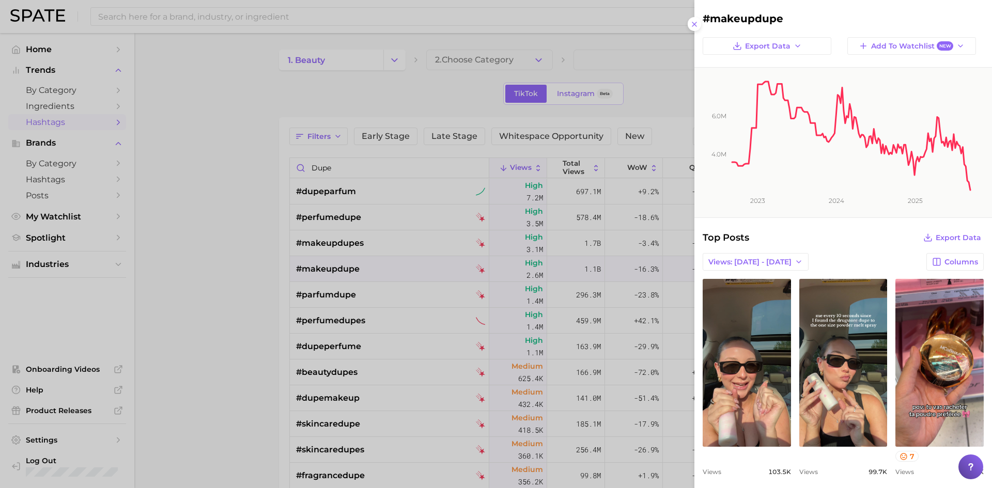
click at [226, 288] on div at bounding box center [496, 244] width 992 height 488
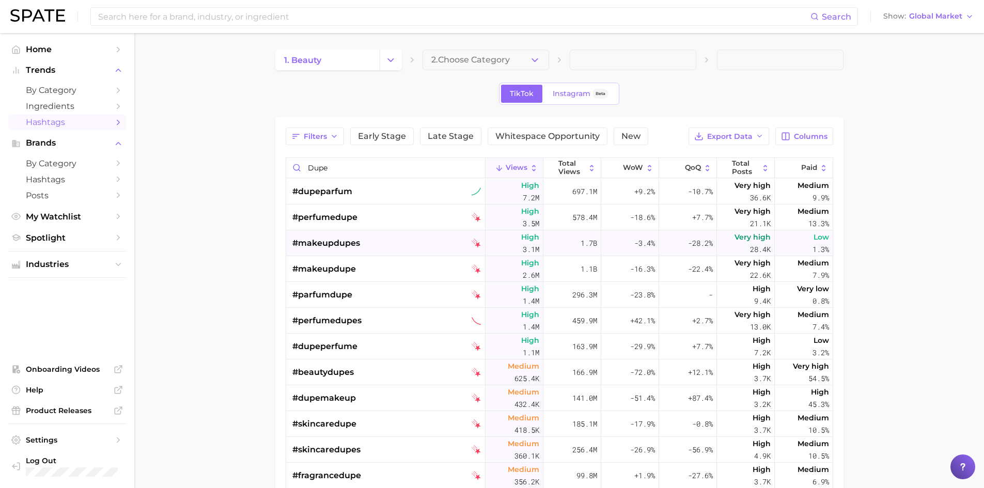
click at [347, 237] on span "#makeupdupes" at bounding box center [326, 243] width 68 height 12
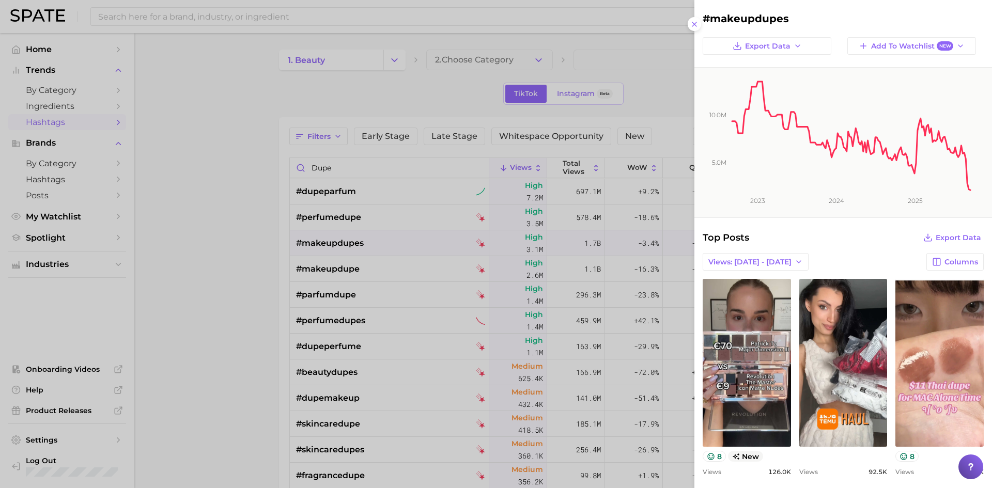
click at [343, 300] on div at bounding box center [496, 244] width 992 height 488
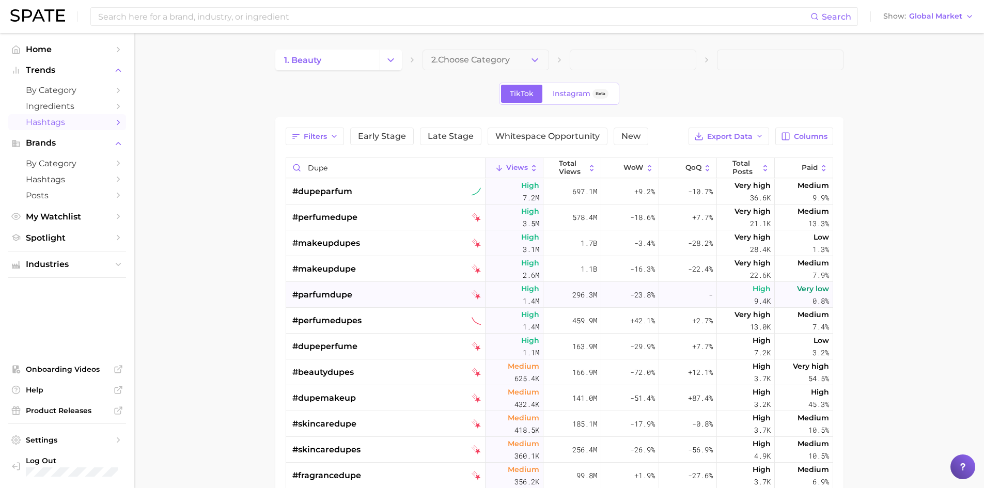
click at [334, 297] on span "#parfumdupe" at bounding box center [322, 295] width 60 height 12
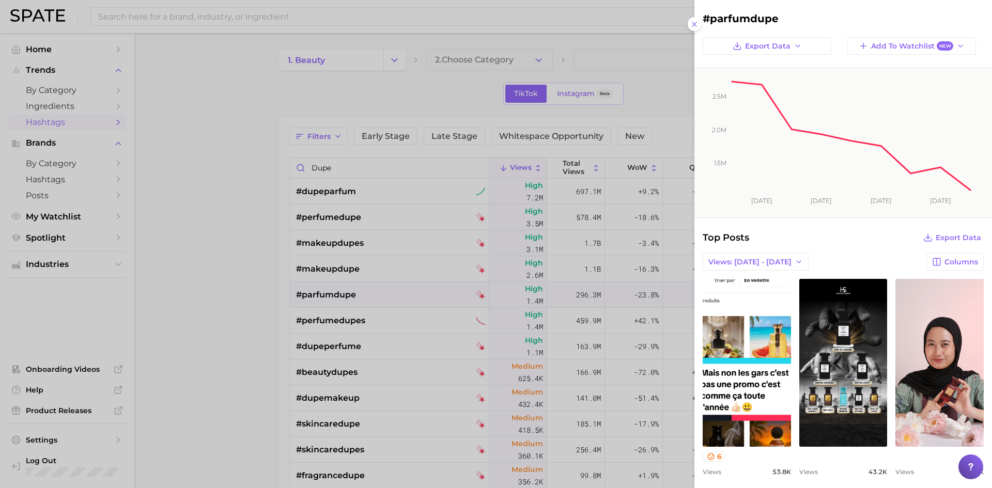
click at [334, 315] on div at bounding box center [496, 244] width 992 height 488
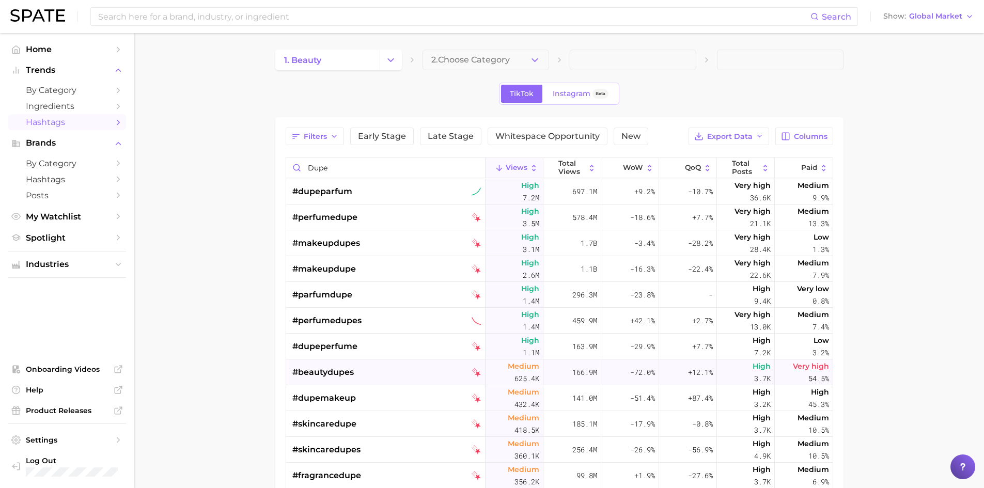
click at [352, 371] on span "#beautydupes" at bounding box center [322, 372] width 61 height 12
